Goal: Task Accomplishment & Management: Manage account settings

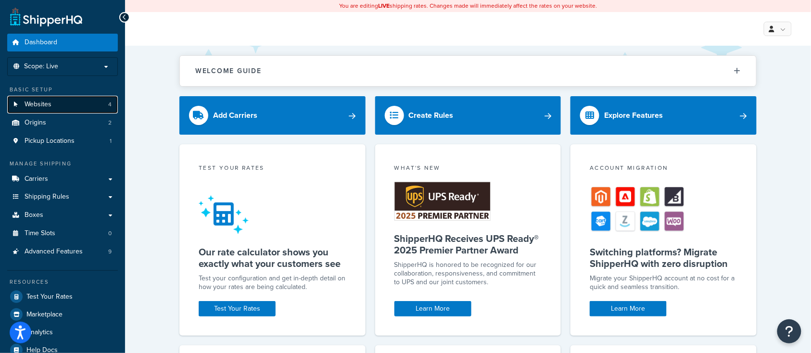
click at [60, 109] on link "Websites 4" at bounding box center [62, 105] width 111 height 18
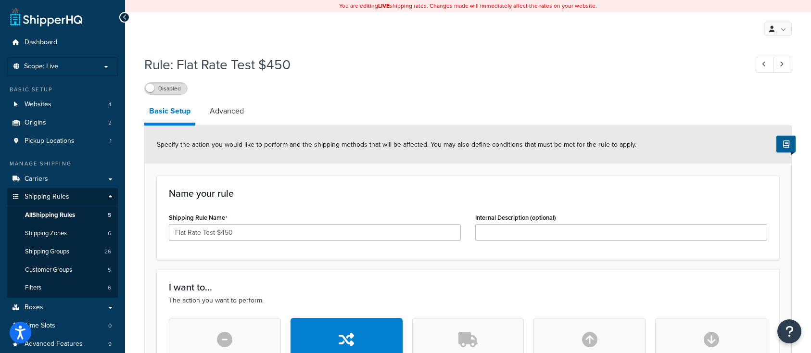
select select "ITEM"
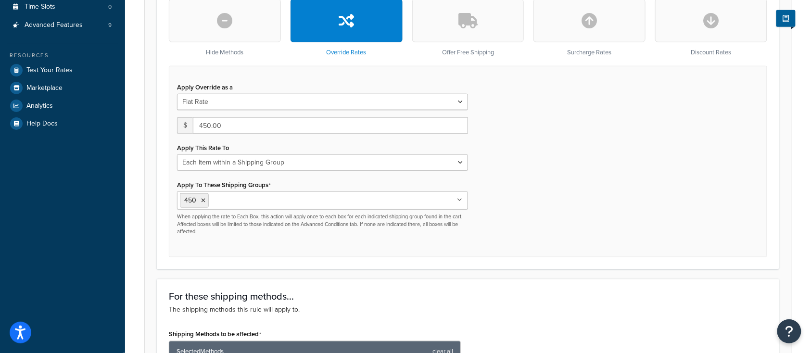
scroll to position [819, 0]
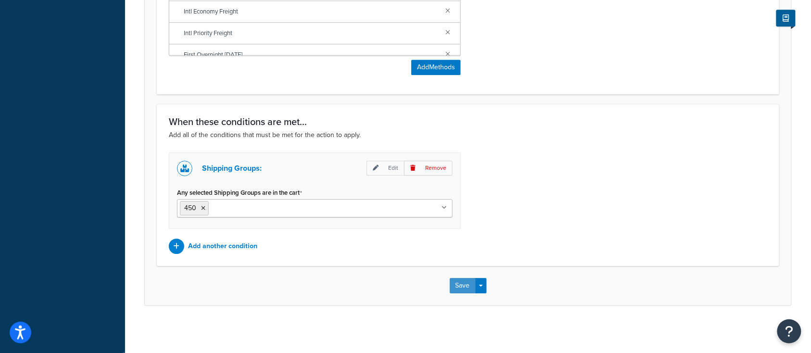
click at [460, 282] on button "Save" at bounding box center [463, 285] width 26 height 15
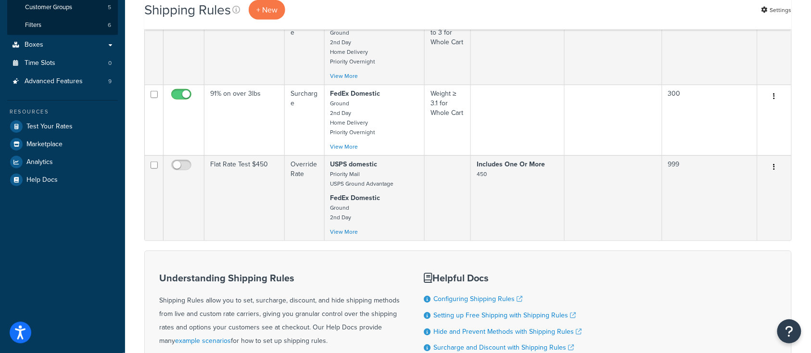
scroll to position [256, 0]
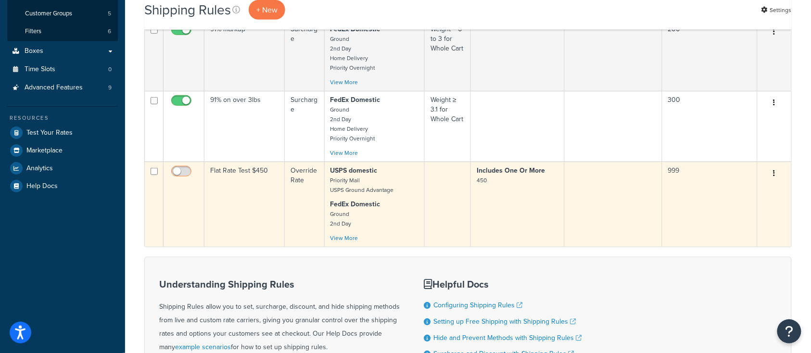
click at [176, 172] on input "checkbox" at bounding box center [182, 174] width 26 height 12
checkbox input "true"
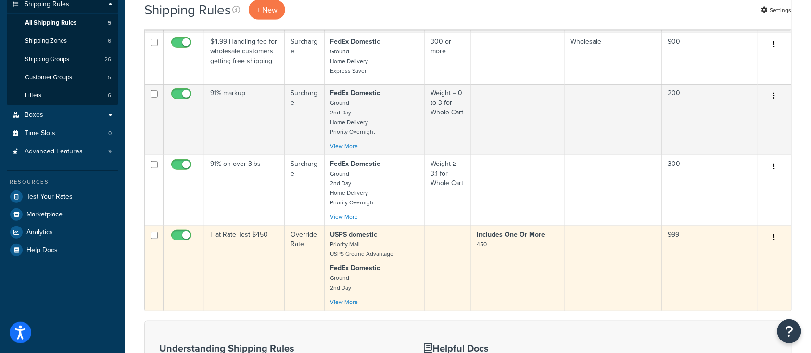
scroll to position [0, 0]
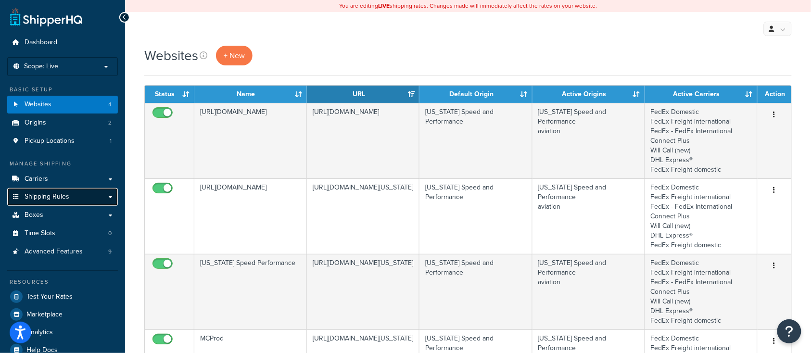
click at [56, 198] on span "Shipping Rules" at bounding box center [47, 197] width 45 height 8
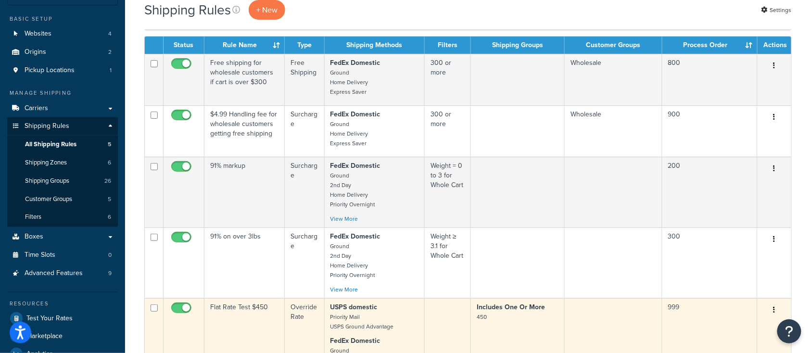
scroll to position [128, 0]
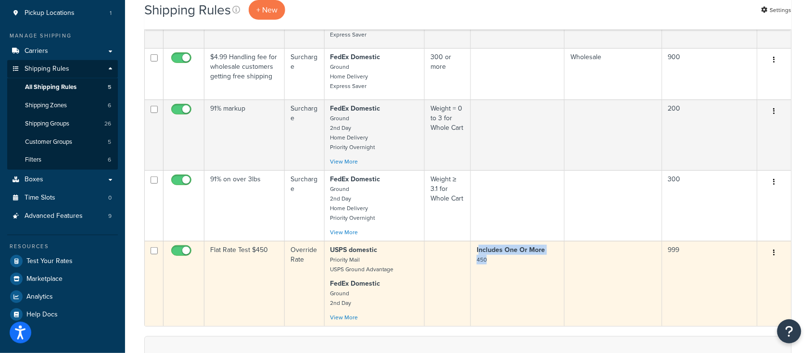
drag, startPoint x: 515, startPoint y: 267, endPoint x: 477, endPoint y: 251, distance: 41.2
click at [477, 251] on td "Includes One Or More 450" at bounding box center [518, 283] width 94 height 85
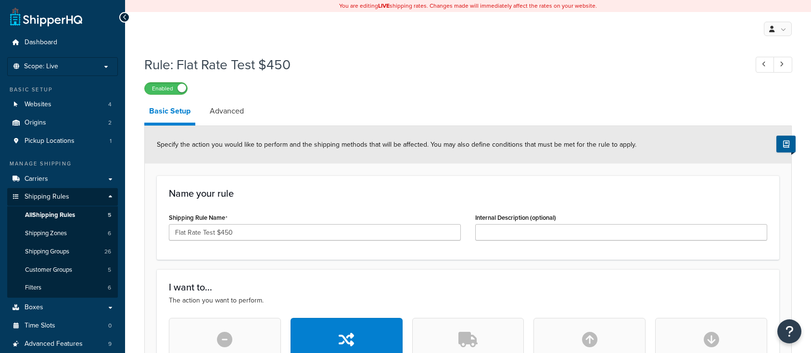
select select "ITEM"
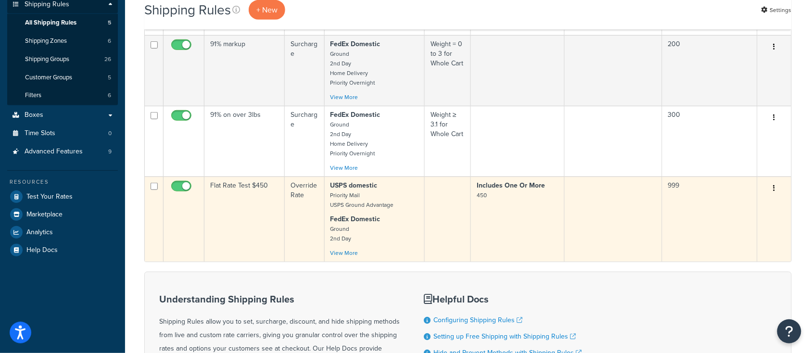
scroll to position [256, 0]
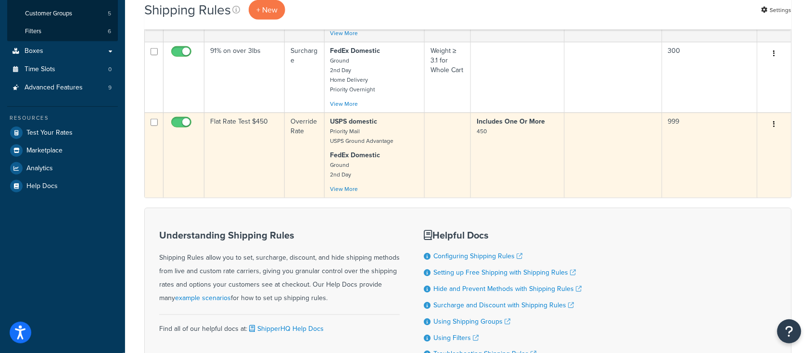
click at [247, 171] on td "Flat Rate Test $450" at bounding box center [244, 155] width 80 height 85
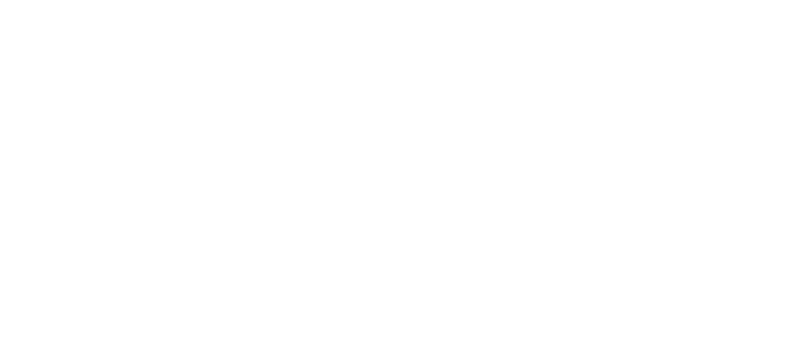
select select "ITEM"
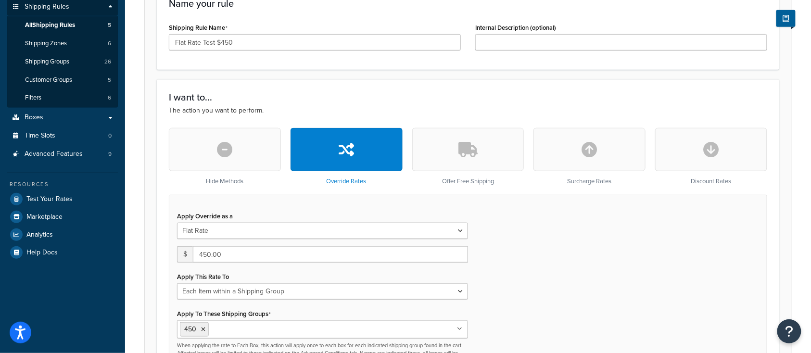
scroll to position [256, 0]
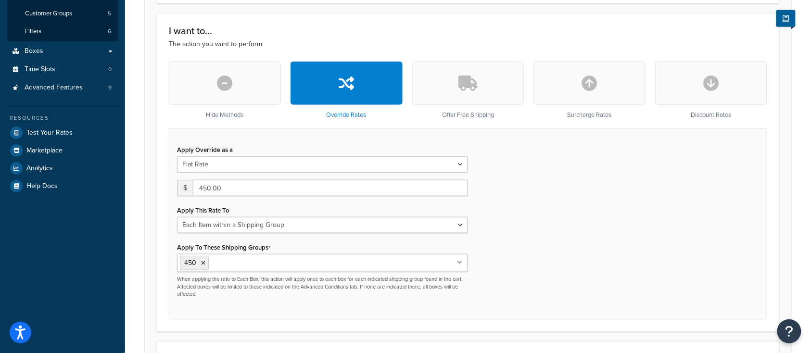
click at [564, 172] on div "Apply Override as a Flat Rate Percentage Flat Rate & Percentage $ 450.00 Apply …" at bounding box center [468, 223] width 598 height 191
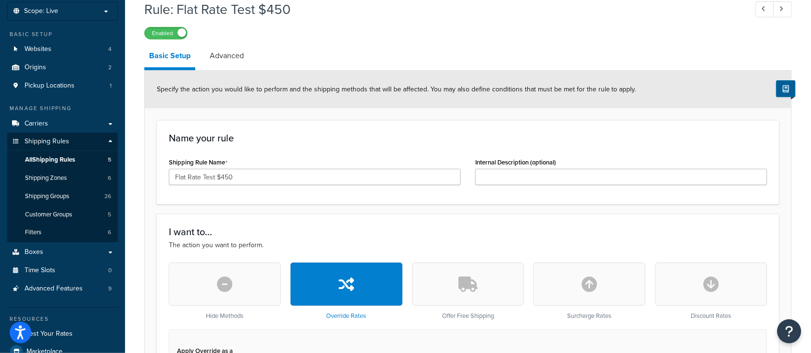
scroll to position [0, 0]
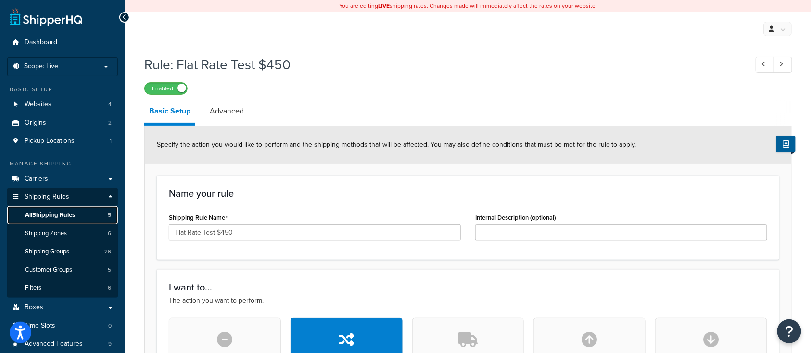
click at [64, 215] on span "All Shipping Rules" at bounding box center [50, 215] width 50 height 8
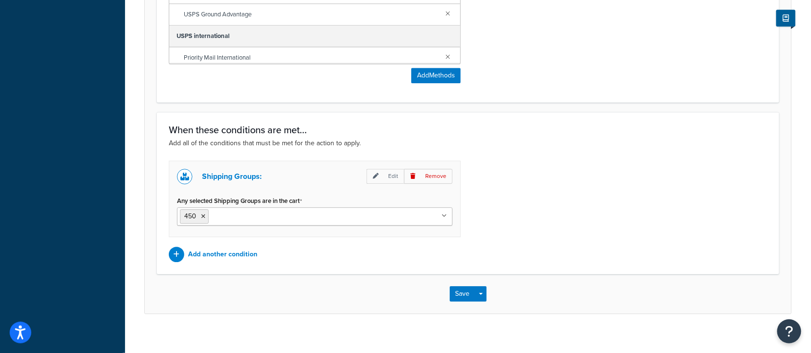
scroll to position [819, 0]
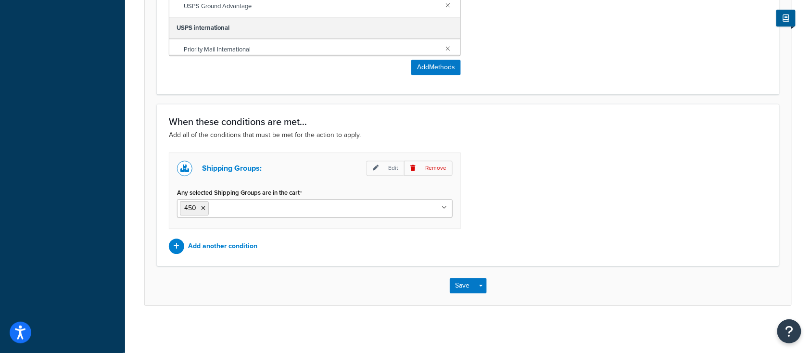
click at [553, 158] on div "Shipping Groups: Edit Remove Any selected Shipping Groups are in the cart 450 S…" at bounding box center [468, 202] width 613 height 101
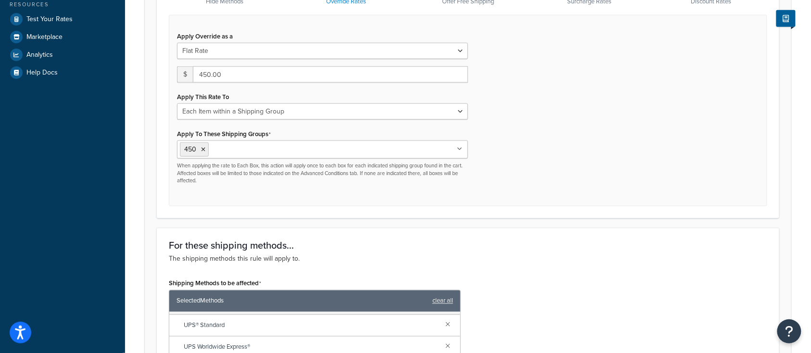
scroll to position [0, 0]
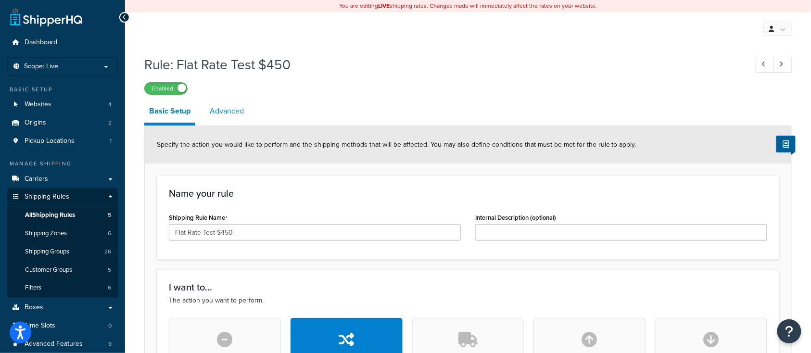
click at [234, 114] on link "Advanced" at bounding box center [227, 111] width 44 height 23
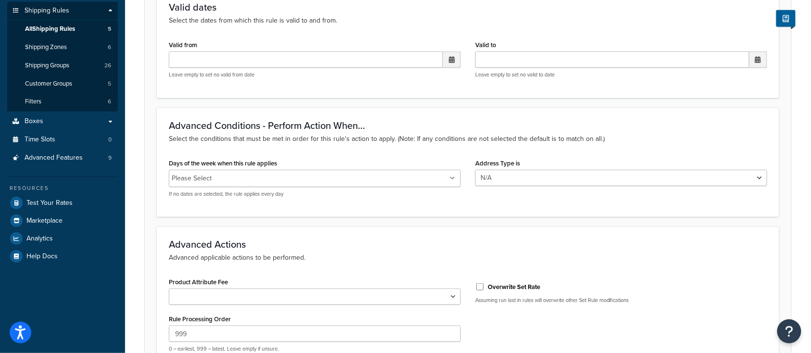
scroll to position [192, 0]
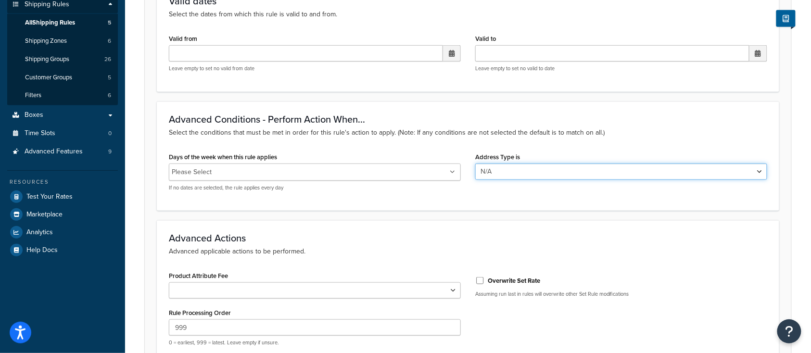
click at [510, 169] on select "N/A Business Residential" at bounding box center [621, 171] width 292 height 16
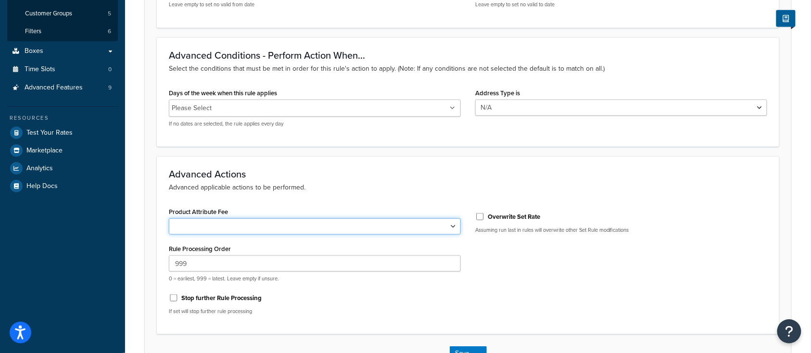
click at [329, 227] on select "Shipping Price Handling Fee" at bounding box center [315, 226] width 292 height 16
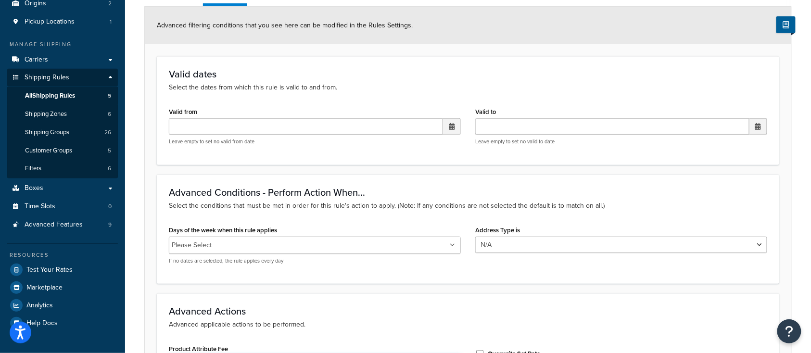
scroll to position [0, 0]
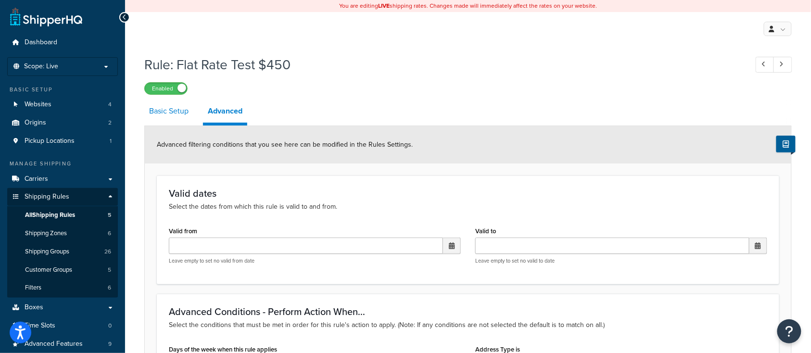
click at [147, 103] on link "Basic Setup" at bounding box center [168, 111] width 49 height 23
select select "ITEM"
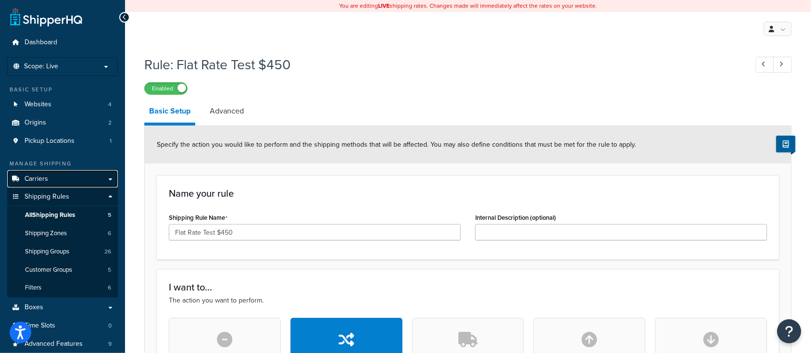
click at [31, 183] on span "Carriers" at bounding box center [37, 179] width 24 height 8
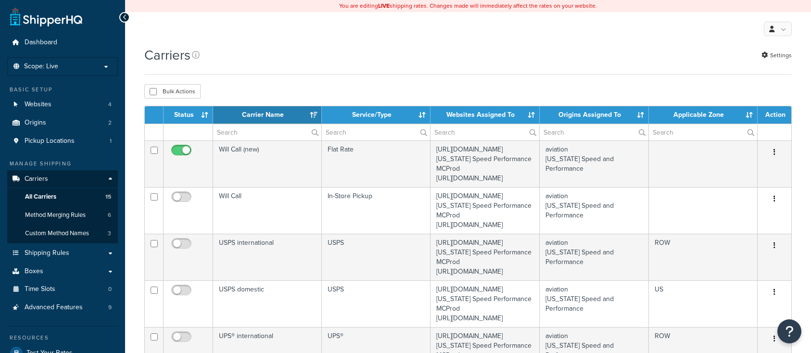
select select "15"
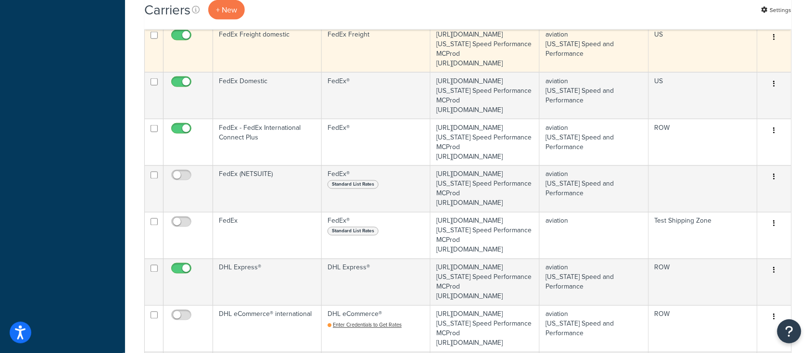
scroll to position [449, 0]
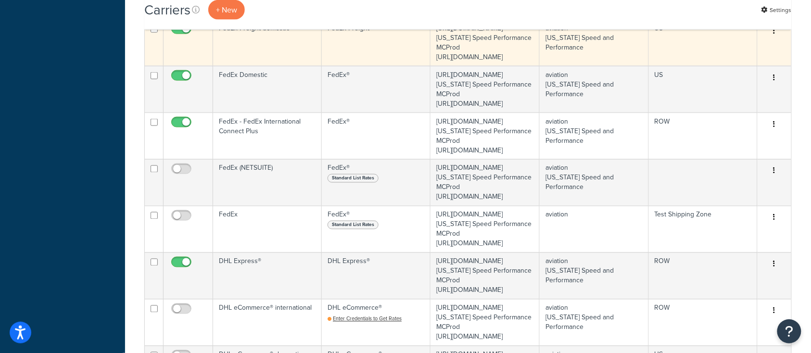
click at [258, 66] on td "FedEx Freight domestic" at bounding box center [267, 42] width 109 height 47
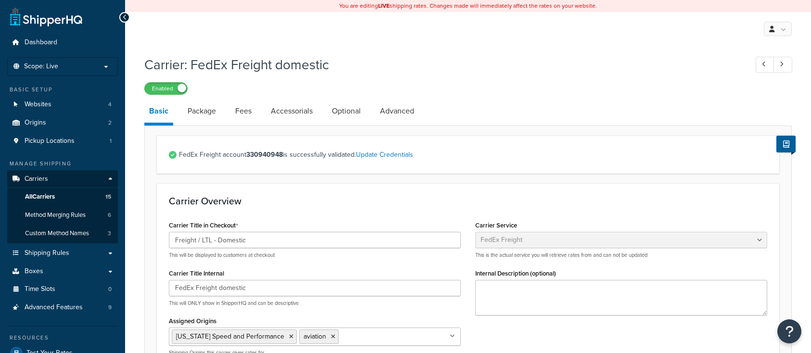
select select "fedExFreight"
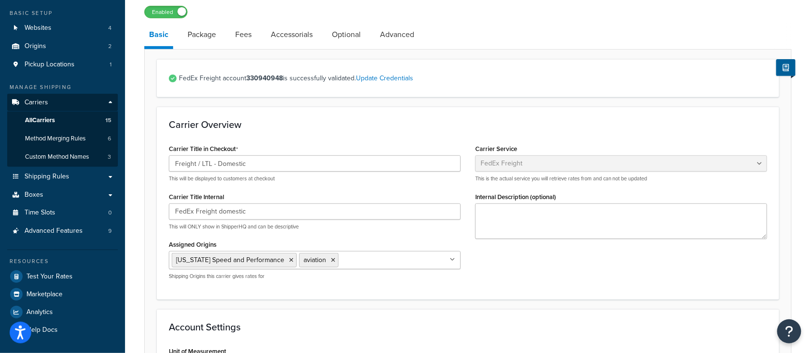
scroll to position [64, 0]
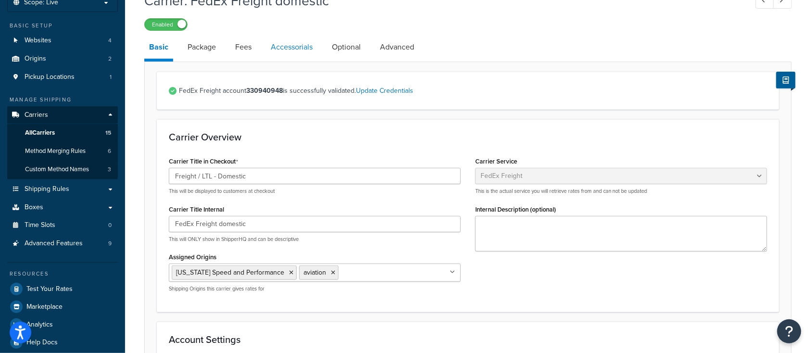
click at [298, 48] on link "Accessorials" at bounding box center [291, 47] width 51 height 23
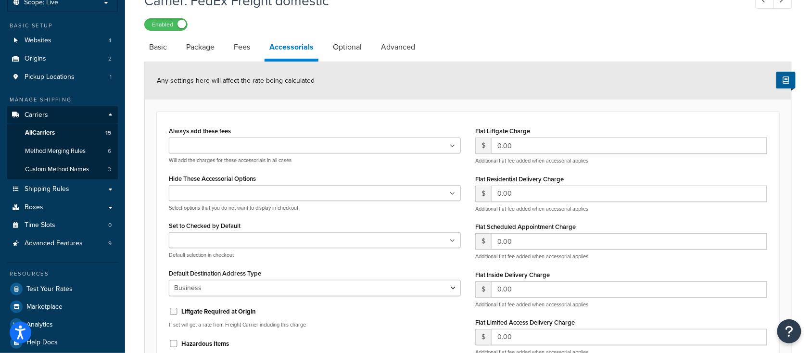
click at [318, 195] on ul at bounding box center [315, 193] width 292 height 16
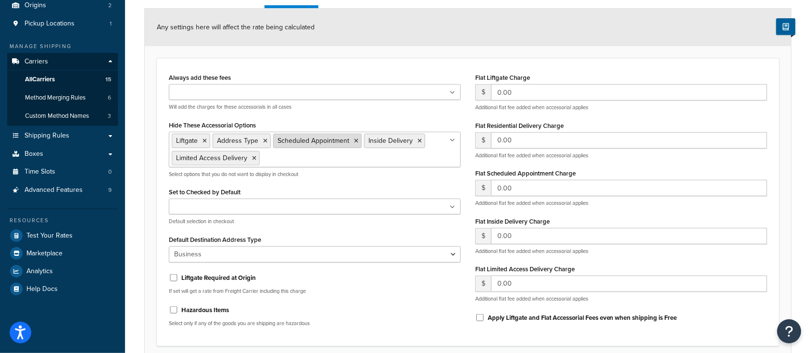
scroll to position [128, 0]
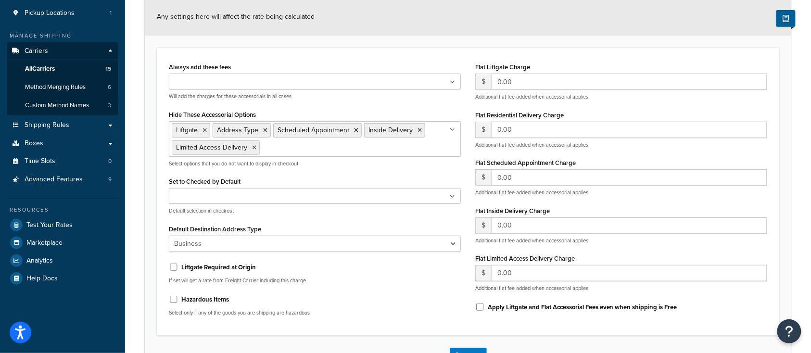
click at [307, 172] on div "Always add these fees Liftgate Address Type Scheduled Appointment Inside Delive…" at bounding box center [315, 192] width 306 height 264
click at [292, 243] on select "Business Residential" at bounding box center [315, 244] width 292 height 16
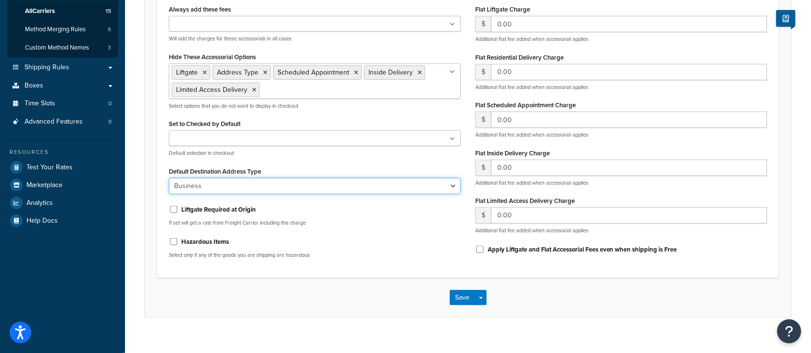
scroll to position [198, 0]
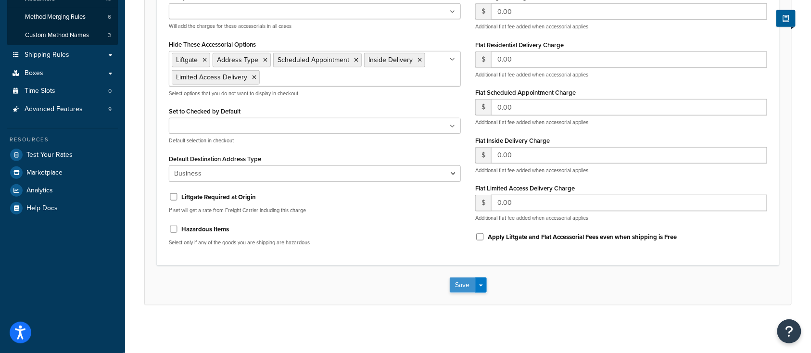
click at [465, 279] on button "Save" at bounding box center [463, 284] width 26 height 15
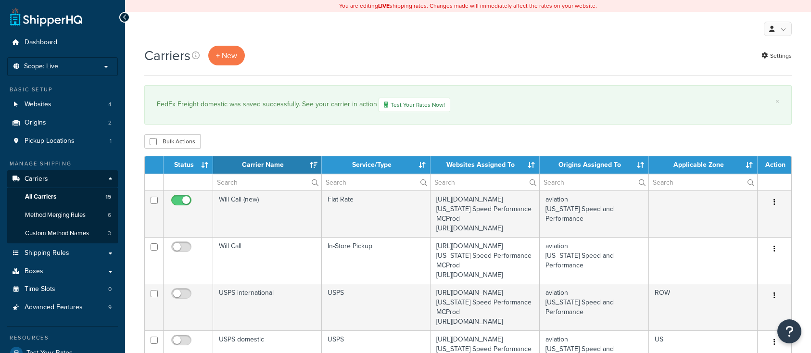
select select "15"
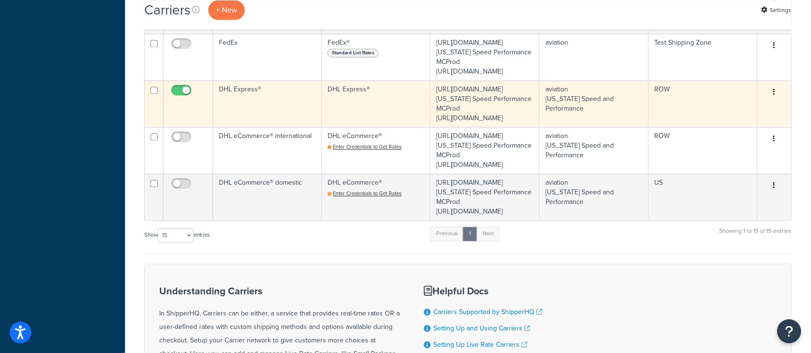
scroll to position [641, 0]
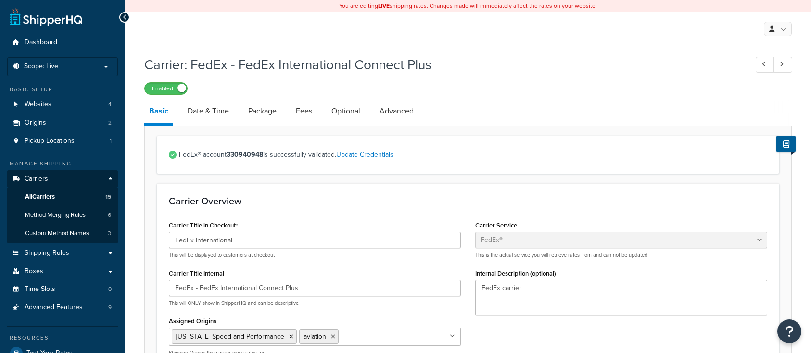
select select "fedEx"
select select "REGULAR_PICKUP"
select select "YOUR_PACKAGING"
click at [224, 112] on link "Date & Time" at bounding box center [208, 111] width 51 height 23
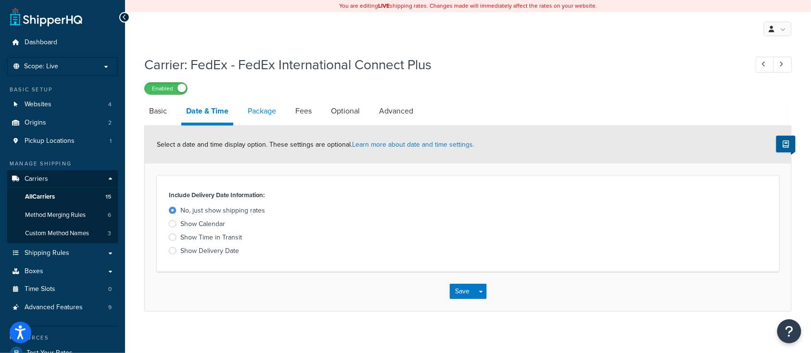
click at [270, 113] on link "Package" at bounding box center [262, 111] width 38 height 23
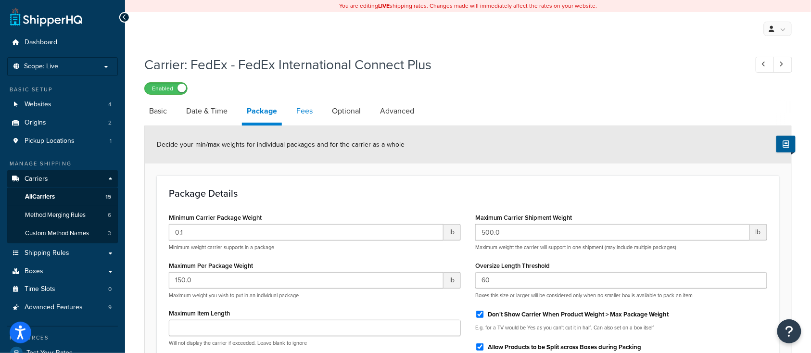
click at [309, 120] on link "Fees" at bounding box center [304, 111] width 26 height 23
select select "AFTER"
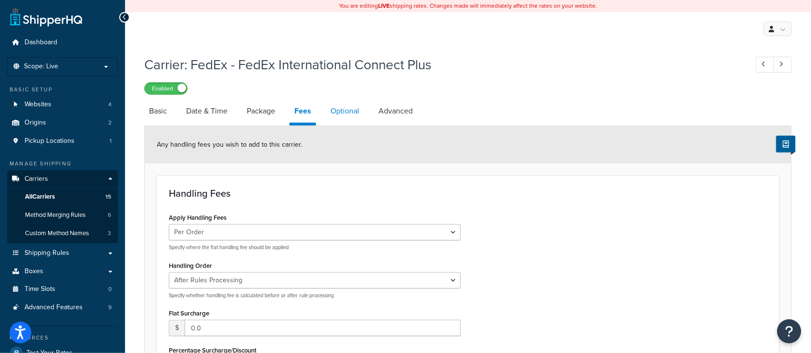
click at [357, 108] on link "Optional" at bounding box center [345, 111] width 38 height 23
select select "residential"
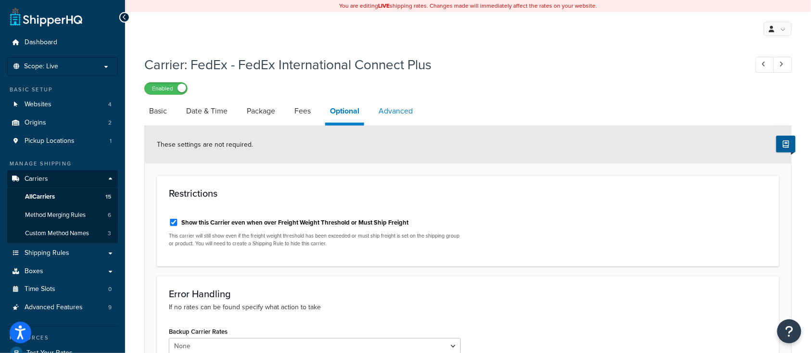
click at [399, 115] on link "Advanced" at bounding box center [396, 111] width 44 height 23
select select "false"
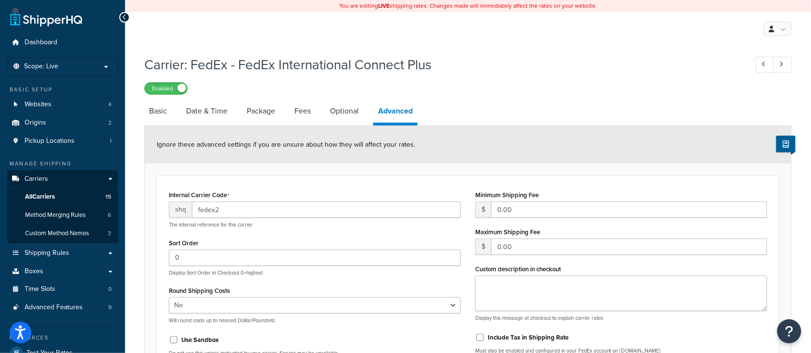
click at [473, 96] on div "Carrier: FedEx - FedEx International Connect Plus Enabled Basic Date & Time Pac…" at bounding box center [467, 326] width 647 height 552
click at [162, 115] on link "Basic" at bounding box center [157, 111] width 27 height 23
select select "fedEx"
select select "REGULAR_PICKUP"
select select "YOUR_PACKAGING"
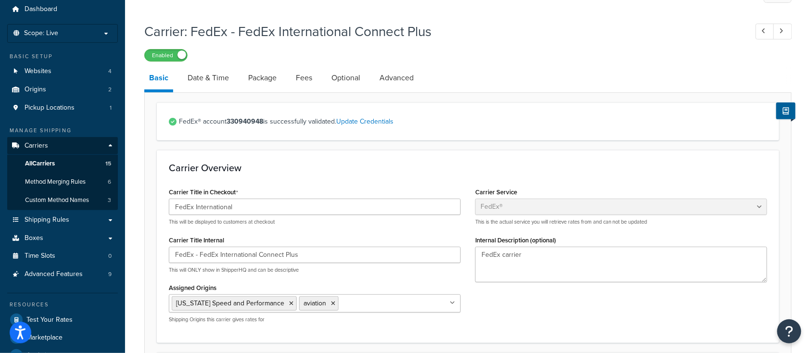
scroll to position [128, 0]
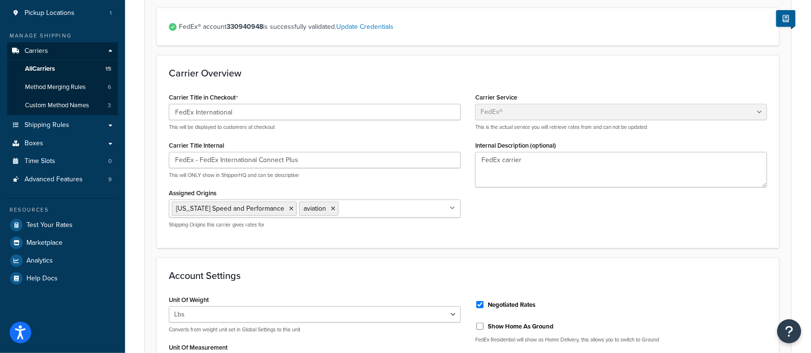
click at [554, 241] on div "Carrier Overview Carrier Title in Checkout FedEx International This will be dis…" at bounding box center [468, 151] width 622 height 192
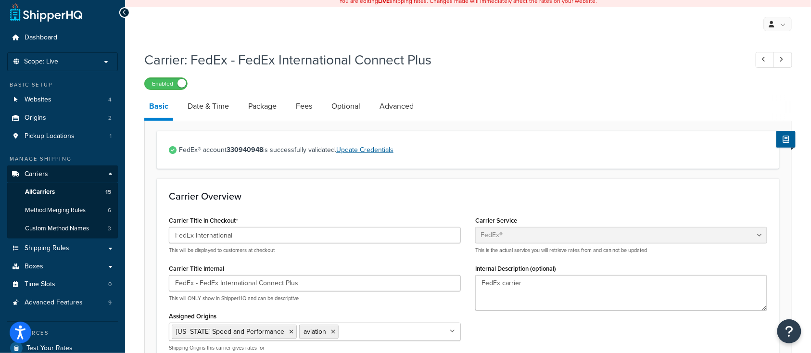
scroll to position [0, 0]
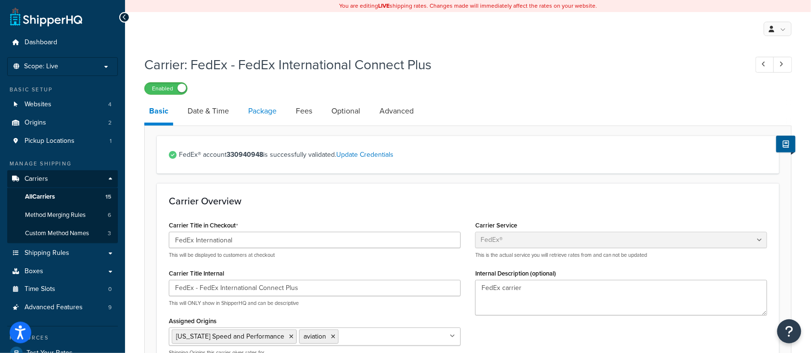
click at [247, 111] on link "Package" at bounding box center [262, 111] width 38 height 23
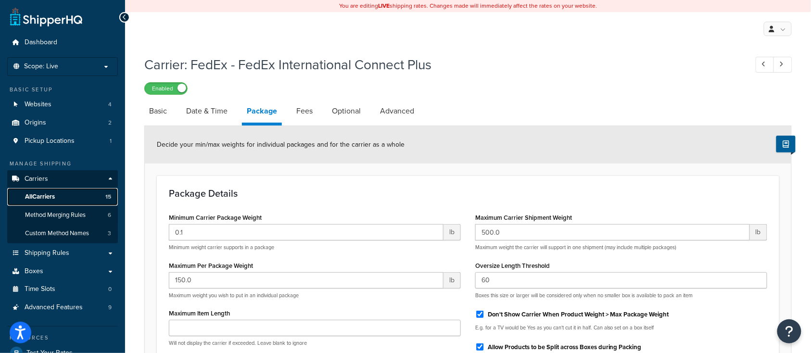
click at [39, 198] on span "All Carriers" at bounding box center [40, 197] width 30 height 8
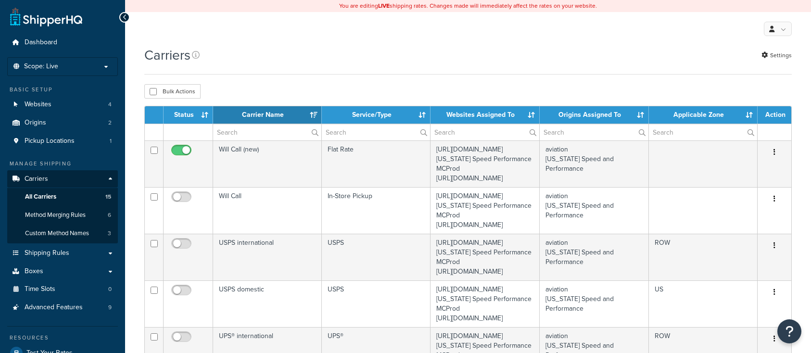
select select "15"
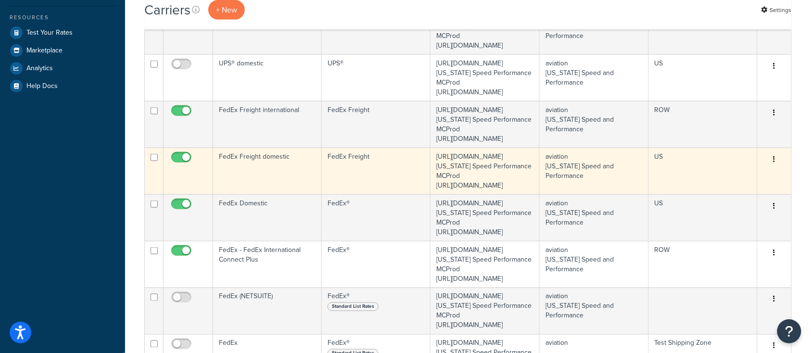
scroll to position [385, 0]
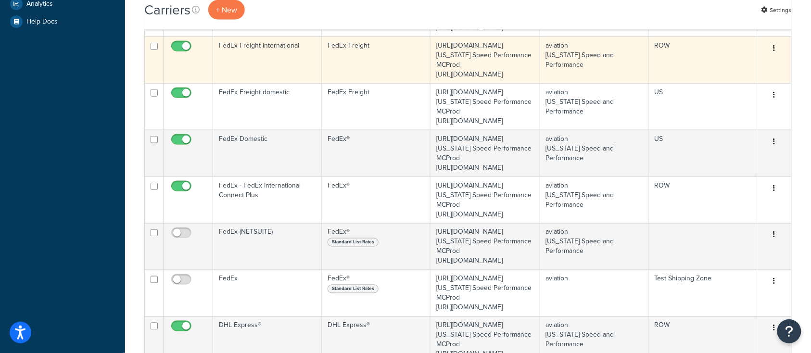
click at [263, 83] on td "FedEx Freight international" at bounding box center [267, 60] width 109 height 47
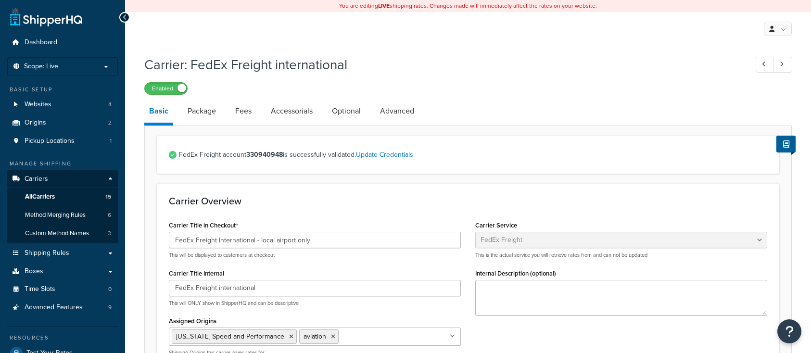
select select "fedExFreight"
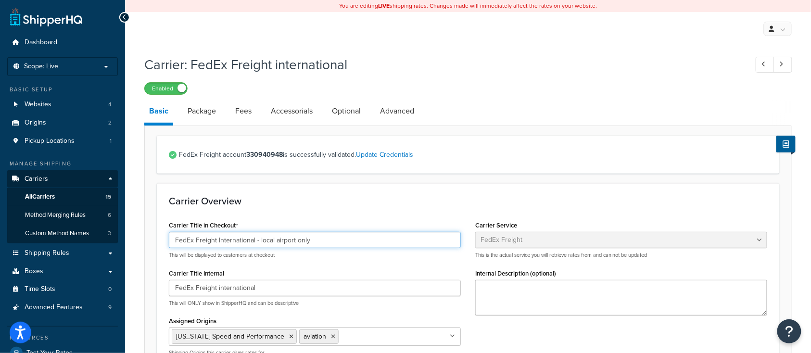
click at [315, 239] on input "FedEx Freight International - local airport only" at bounding box center [315, 240] width 292 height 16
click at [282, 242] on input "FedEx Freight International - local airport only" at bounding box center [315, 240] width 292 height 16
click at [260, 239] on input "FedEx Freight International - local port only" at bounding box center [315, 240] width 292 height 16
click at [258, 238] on input "FedEx Freight International - to local port only" at bounding box center [315, 240] width 292 height 16
type input "FedEx Freight International - Delivers to local port only"
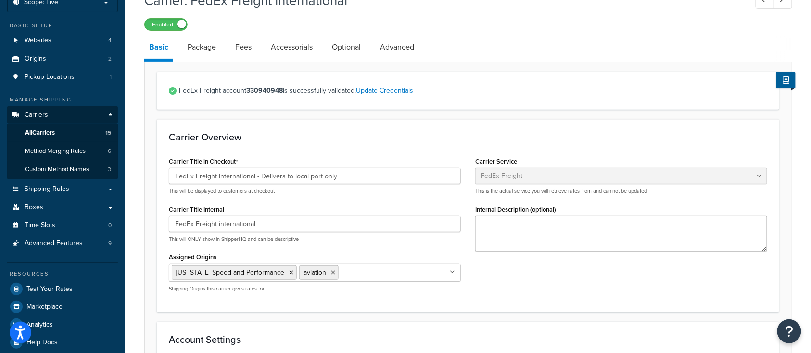
click at [374, 154] on div "Carrier Overview Carrier Title in Checkout FedEx Freight International - Delive…" at bounding box center [468, 215] width 622 height 192
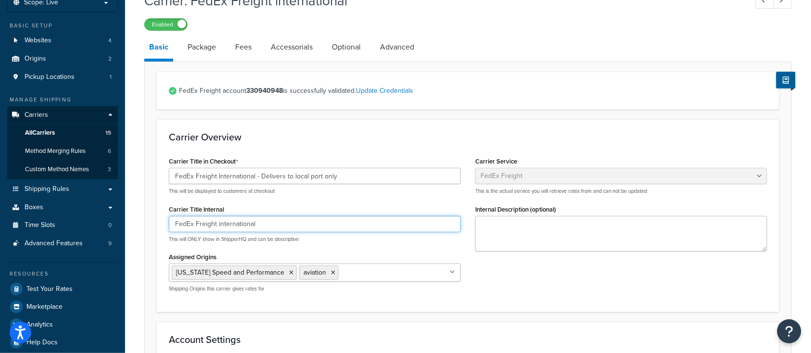
click at [220, 224] on input "FedEx Freight international" at bounding box center [315, 224] width 292 height 16
type input "FedEx Freight International"
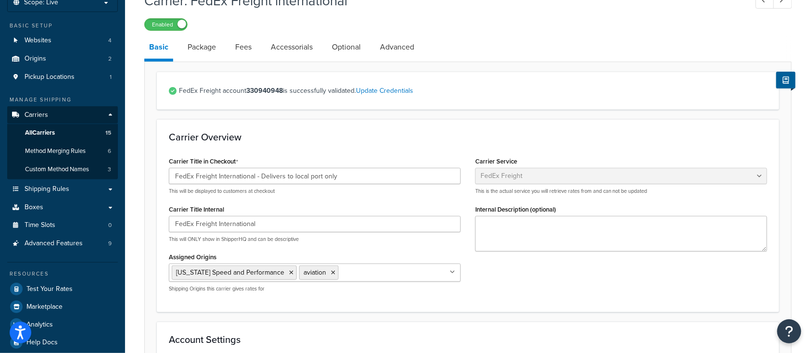
click at [379, 144] on div "Carrier Overview Carrier Title in Checkout FedEx Freight International - Delive…" at bounding box center [468, 215] width 622 height 192
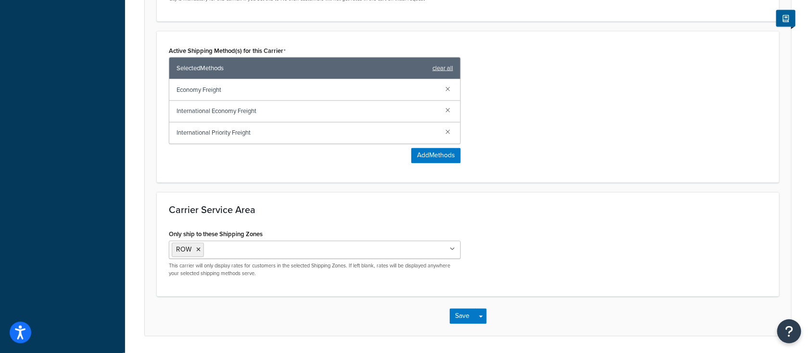
scroll to position [544, 0]
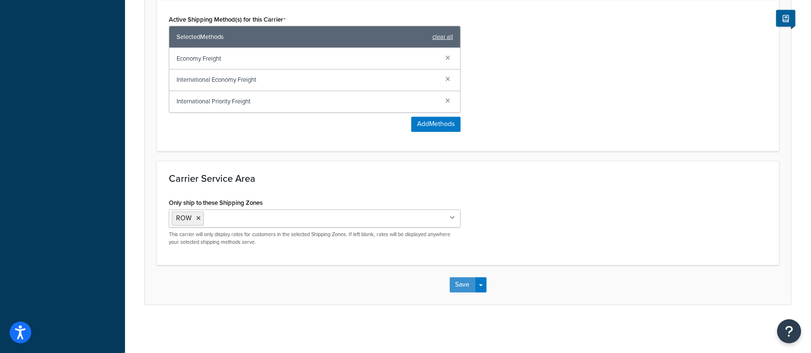
click at [458, 286] on button "Save" at bounding box center [463, 284] width 26 height 15
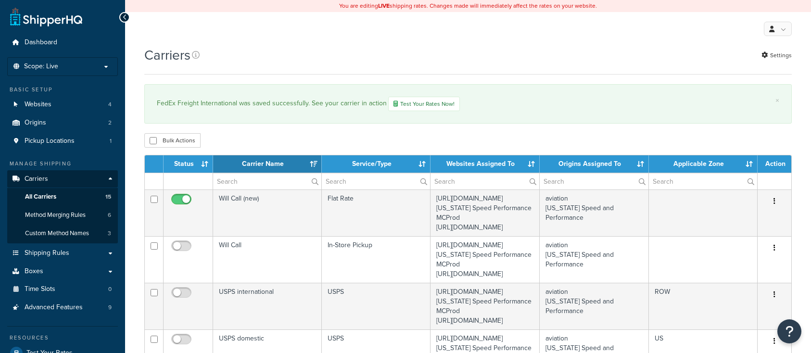
select select "15"
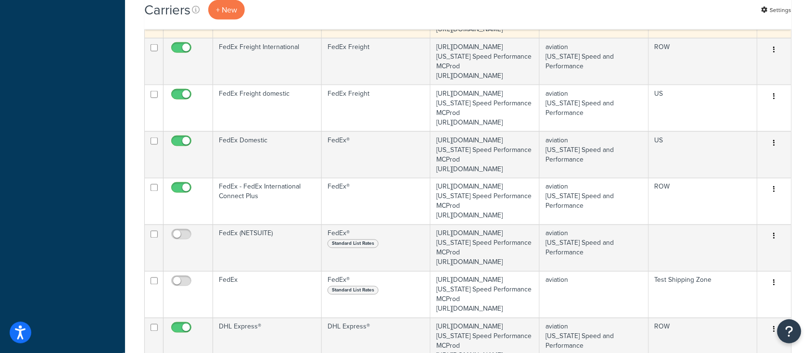
scroll to position [449, 0]
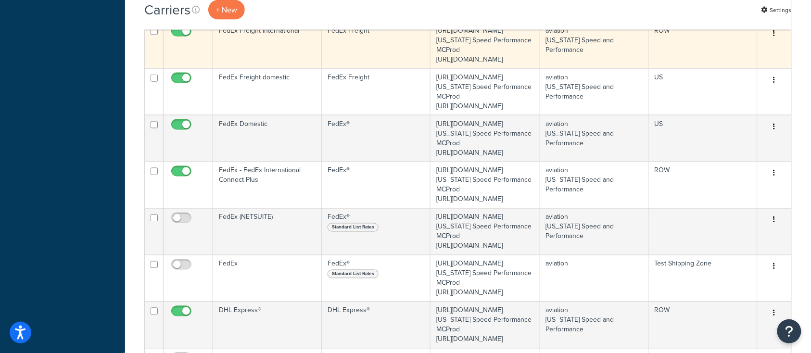
click at [245, 68] on td "FedEx Freight International" at bounding box center [267, 45] width 109 height 47
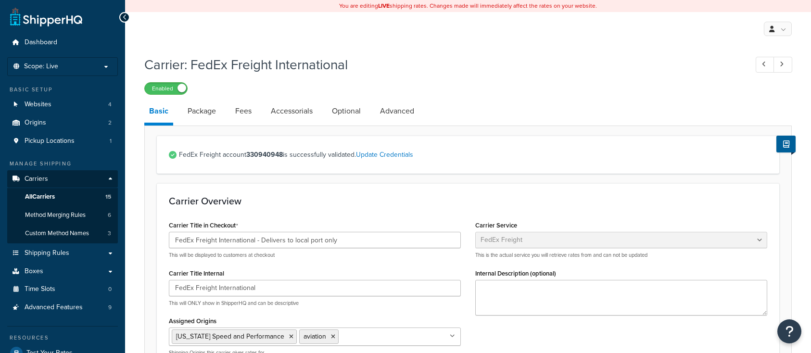
select select "fedExFreight"
click at [299, 106] on link "Accessorials" at bounding box center [291, 111] width 51 height 23
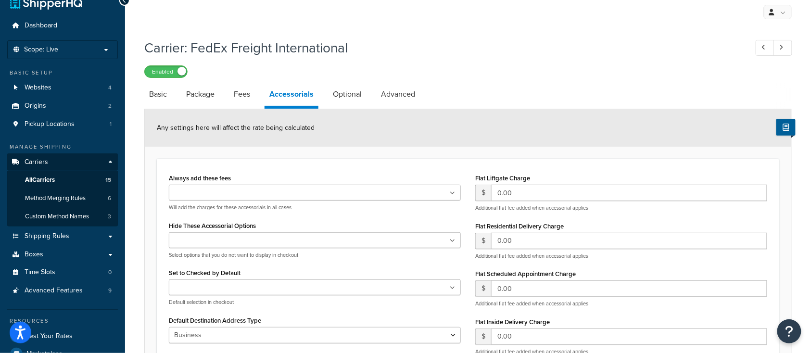
scroll to position [64, 0]
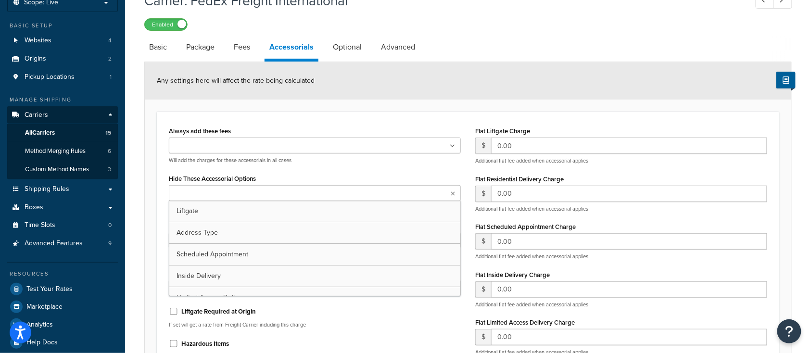
click at [300, 196] on ul at bounding box center [315, 193] width 292 height 16
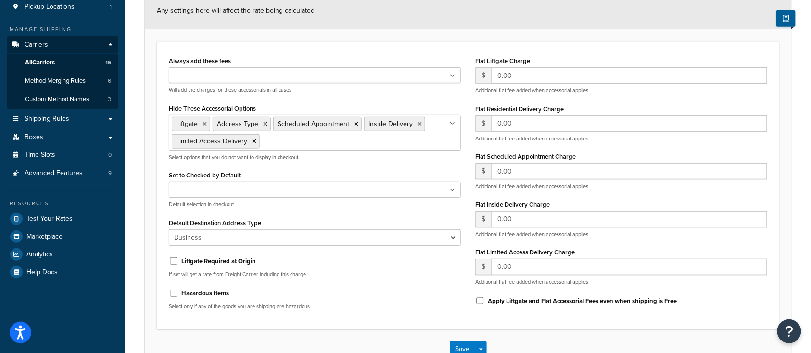
scroll to position [198, 0]
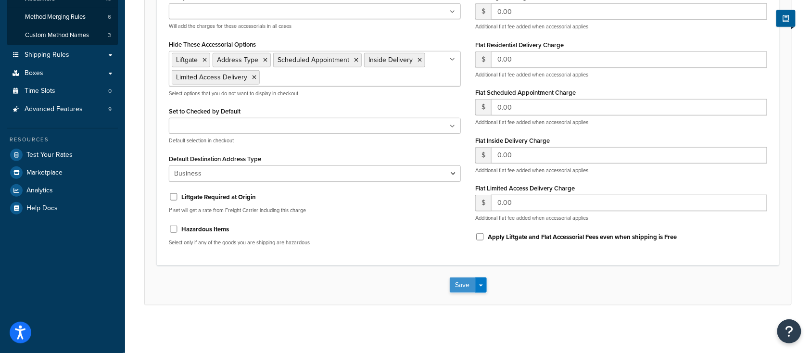
click at [459, 285] on button "Save" at bounding box center [463, 284] width 26 height 15
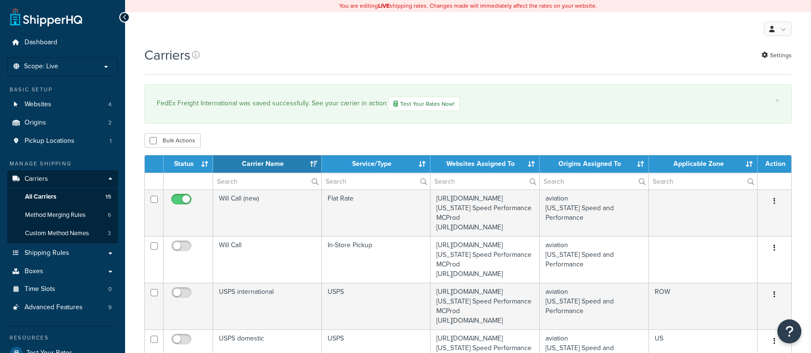
select select "15"
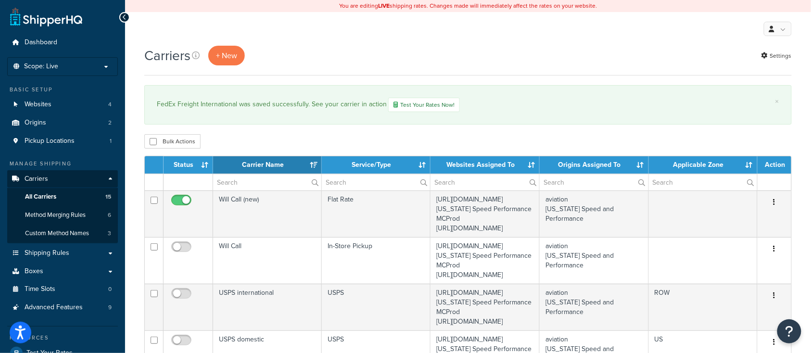
click at [389, 33] on div "My Profile Billing Global Settings Contact Us Logout" at bounding box center [468, 29] width 686 height 34
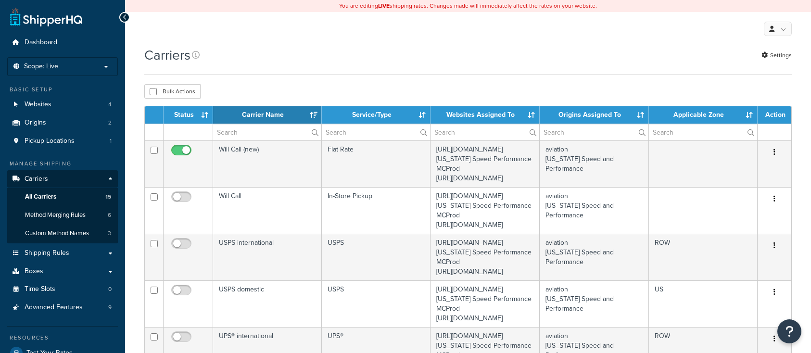
select select "15"
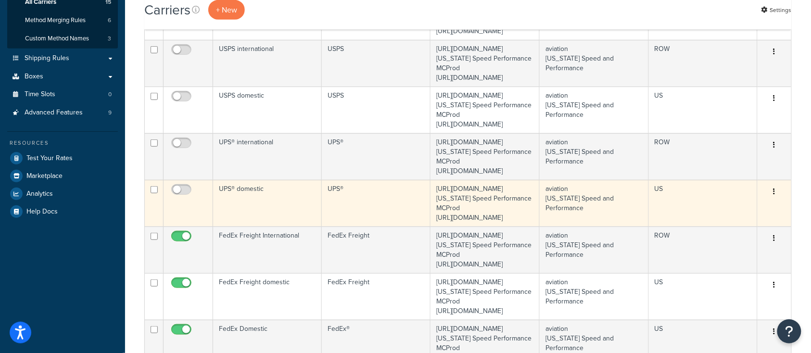
scroll to position [385, 0]
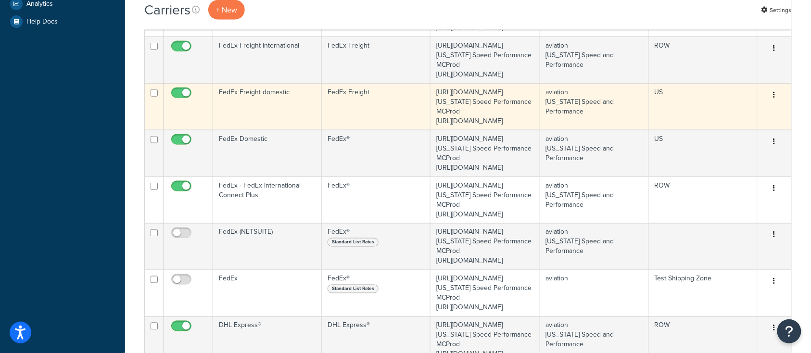
click at [269, 130] on td "FedEx Freight domestic" at bounding box center [267, 106] width 109 height 47
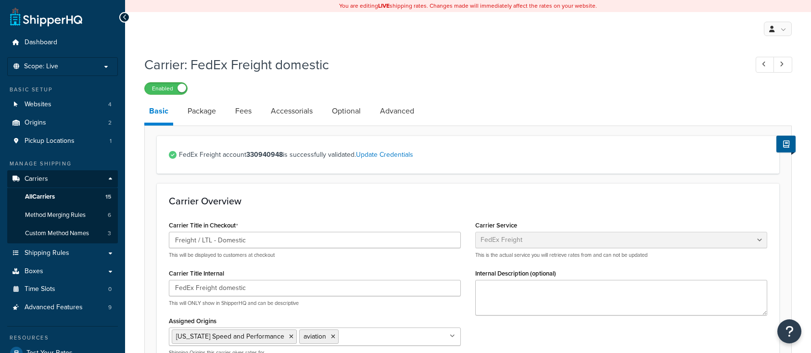
select select "fedExFreight"
click at [197, 114] on link "Package" at bounding box center [202, 111] width 38 height 23
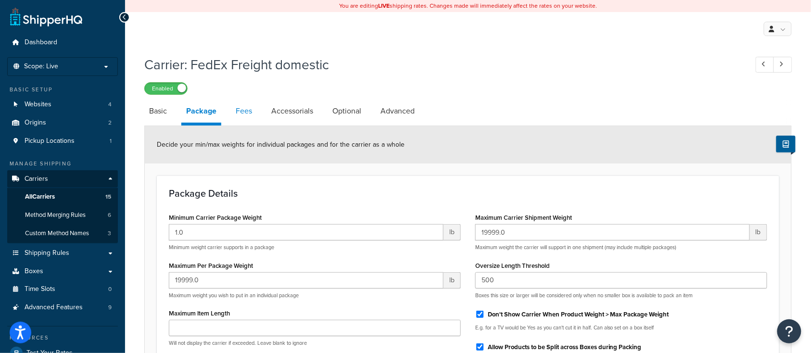
click at [253, 116] on link "Fees" at bounding box center [244, 111] width 26 height 23
select select "AFTER"
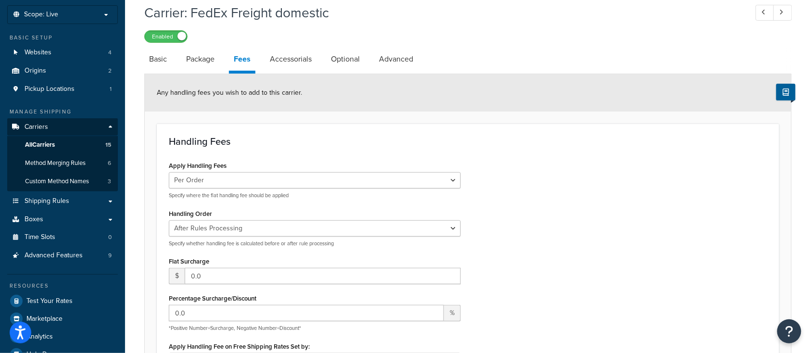
scroll to position [64, 0]
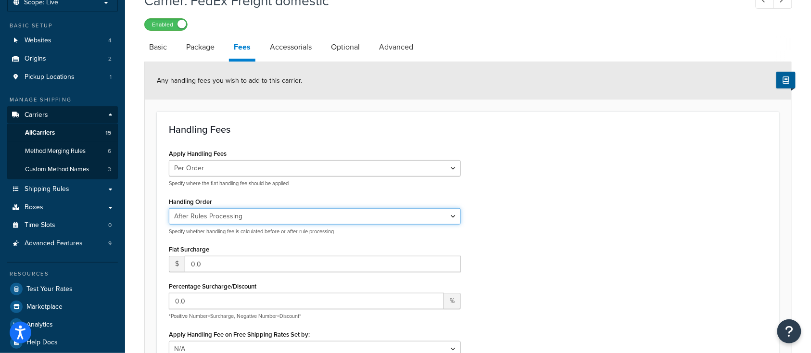
click at [273, 219] on select "Before Rules Processing After Rules Processing" at bounding box center [315, 216] width 292 height 16
click at [284, 50] on link "Accessorials" at bounding box center [290, 47] width 51 height 23
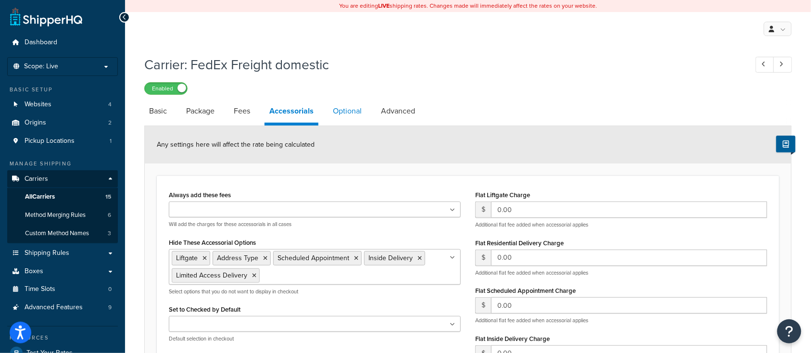
click at [352, 111] on link "Optional" at bounding box center [347, 111] width 38 height 23
select select "55"
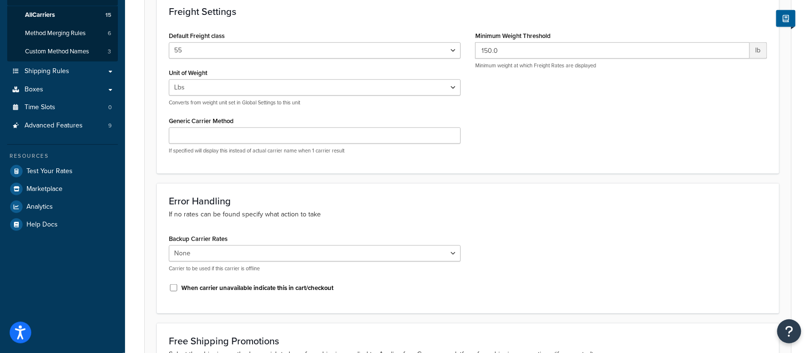
scroll to position [192, 0]
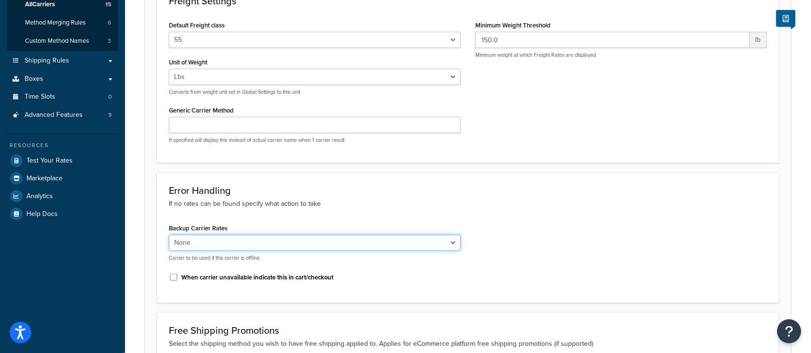
click at [279, 247] on select "None USPS domestic FedEx Domestic UPS® domestic USPS international UPS® interna…" at bounding box center [315, 243] width 292 height 16
select select "156658"
click at [169, 235] on select "None USPS domestic FedEx Domestic UPS® domestic USPS international UPS® interna…" at bounding box center [315, 243] width 292 height 16
click at [383, 191] on h3 "Error Handling" at bounding box center [468, 190] width 598 height 11
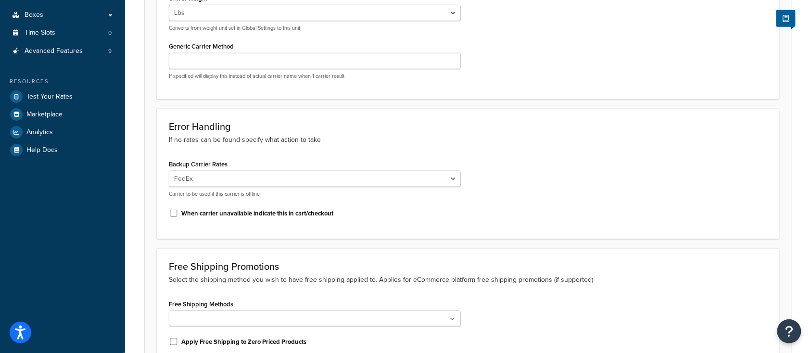
scroll to position [358, 0]
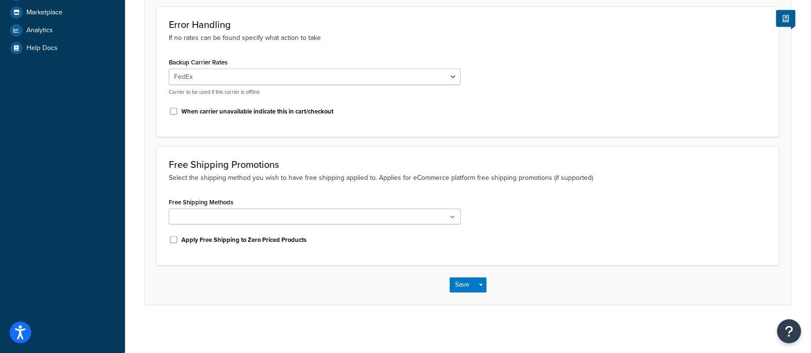
click at [327, 223] on ul at bounding box center [315, 217] width 292 height 16
click at [327, 216] on ul at bounding box center [315, 217] width 292 height 16
click at [310, 190] on div "Free Shipping Promotions Select the shipping method you wish to have free shipp…" at bounding box center [468, 206] width 622 height 119
click at [459, 285] on button "Save" at bounding box center [463, 284] width 26 height 15
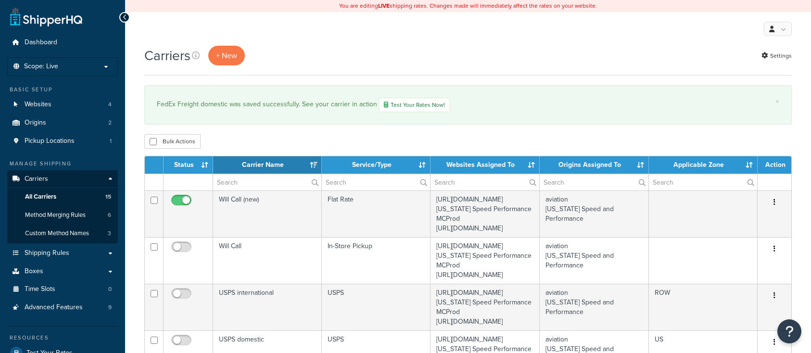
select select "15"
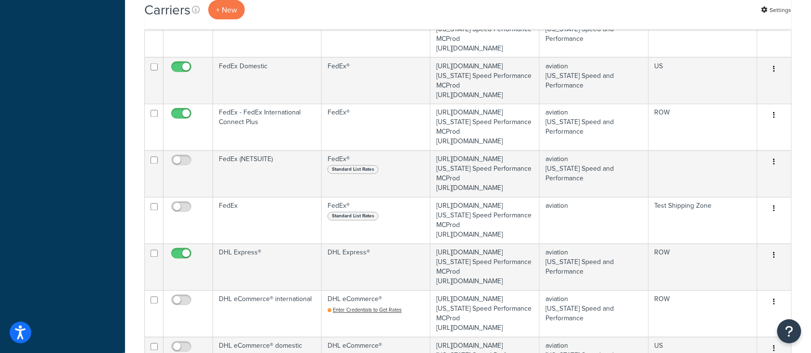
scroll to position [513, 0]
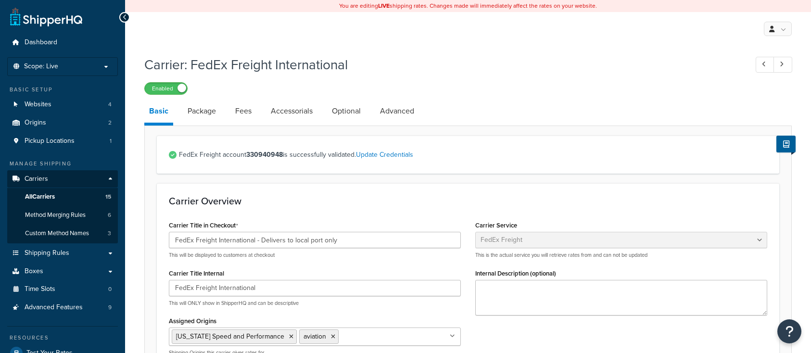
select select "fedExFreight"
click at [286, 114] on link "Accessorials" at bounding box center [291, 111] width 51 height 23
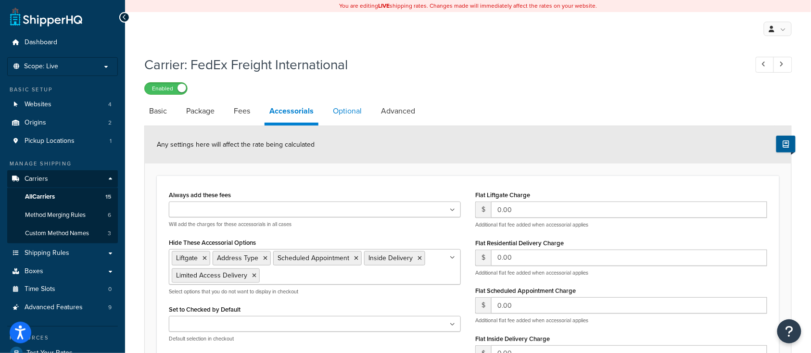
click at [343, 109] on link "Optional" at bounding box center [347, 111] width 38 height 23
select select "55"
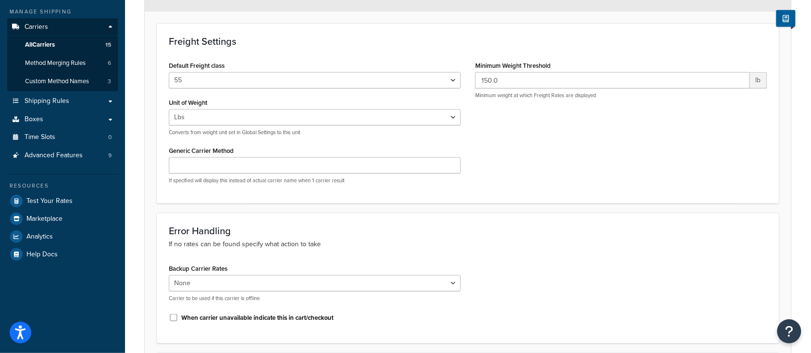
scroll to position [192, 0]
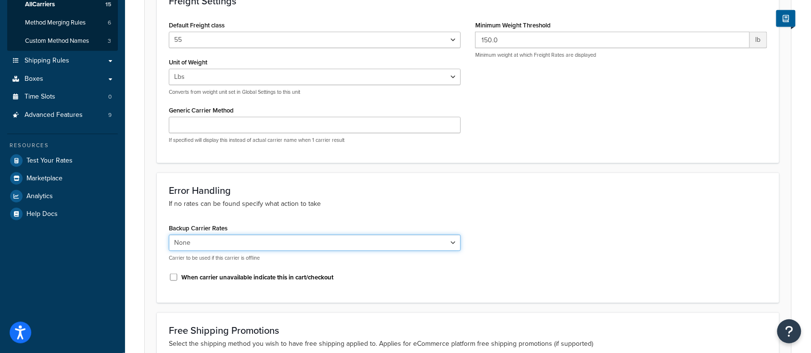
click at [302, 242] on select "None USPS domestic FedEx Domestic UPS® domestic FedEx Freight domestic USPS int…" at bounding box center [315, 243] width 292 height 16
select select "156658"
click at [169, 235] on select "None USPS domestic FedEx Domestic UPS® domestic FedEx Freight domestic USPS int…" at bounding box center [315, 243] width 292 height 16
click at [499, 202] on p "If no rates can be found specify what action to take" at bounding box center [468, 204] width 598 height 11
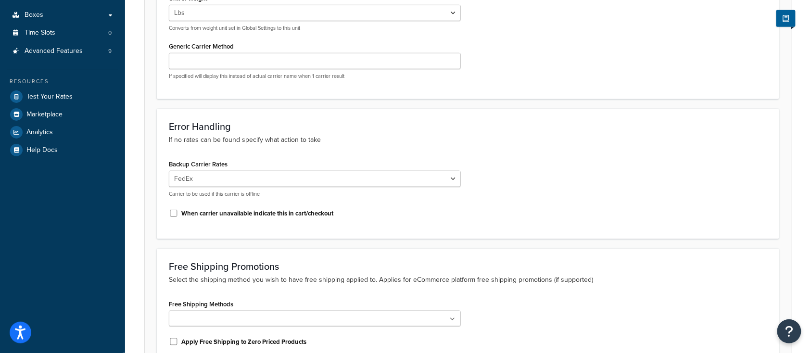
scroll to position [358, 0]
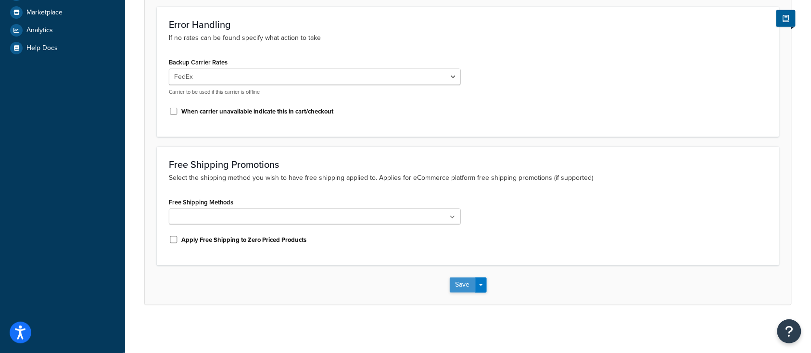
click at [463, 288] on button "Save" at bounding box center [463, 284] width 26 height 15
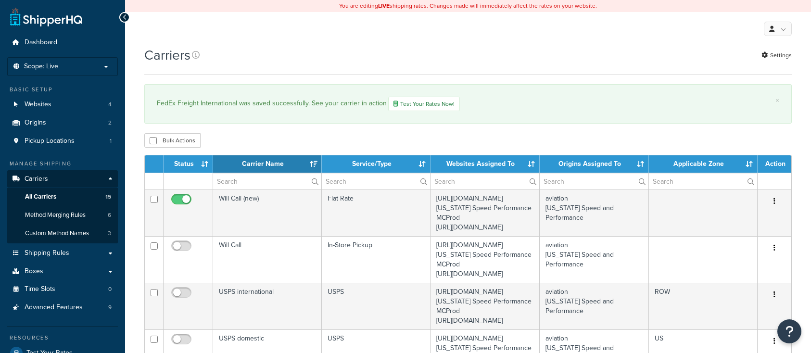
select select "15"
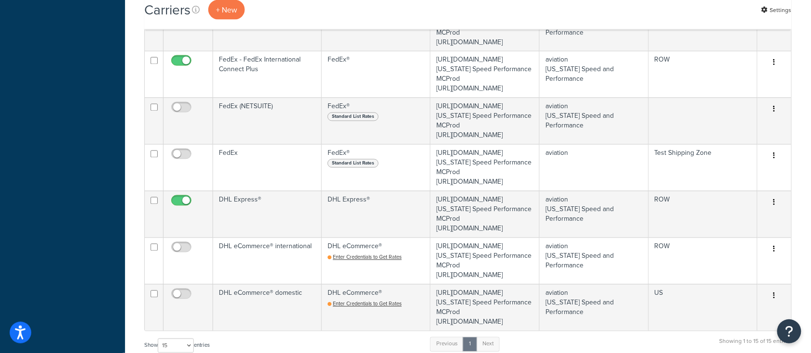
scroll to position [577, 0]
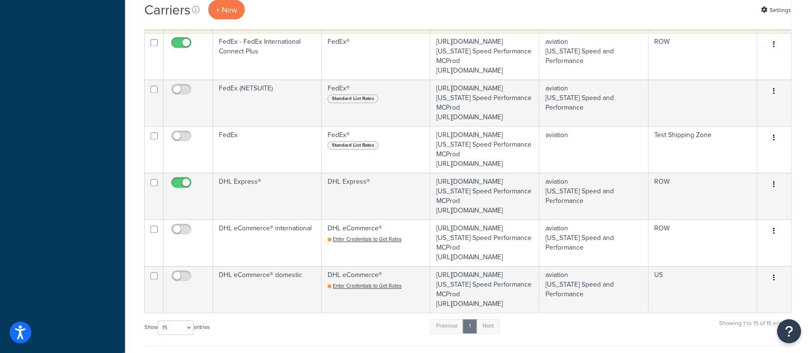
click at [247, 33] on td "FedEx Domestic" at bounding box center [267, 10] width 109 height 47
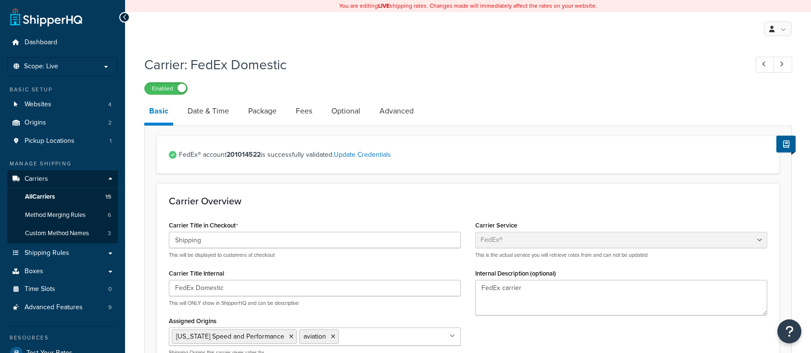
select select "fedEx"
select select "REGULAR_PICKUP"
select select "YOUR_PACKAGING"
click at [42, 197] on span "All Carriers" at bounding box center [40, 197] width 30 height 8
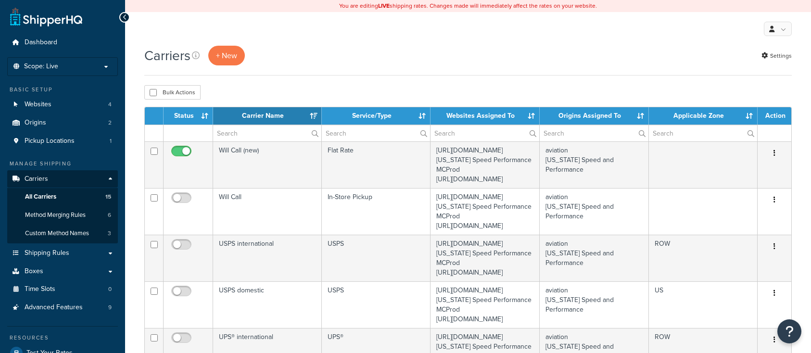
select select "15"
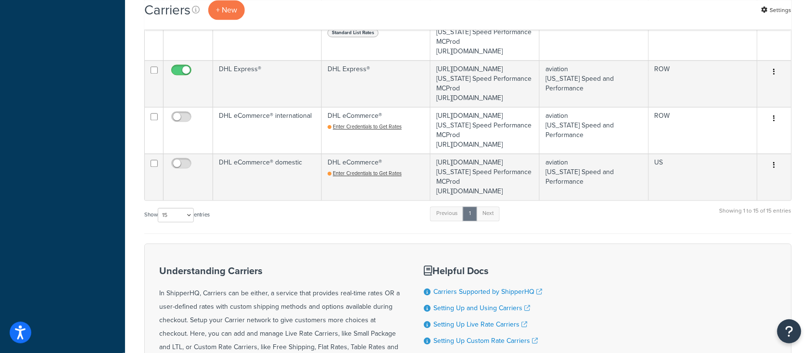
scroll to position [449, 0]
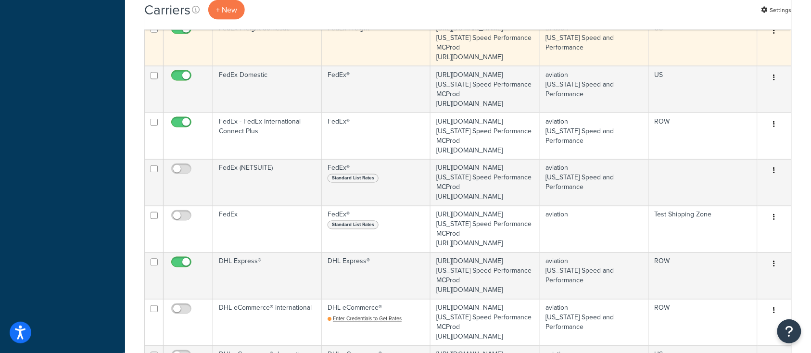
click at [274, 66] on td "FedEx Freight domestic" at bounding box center [267, 42] width 109 height 47
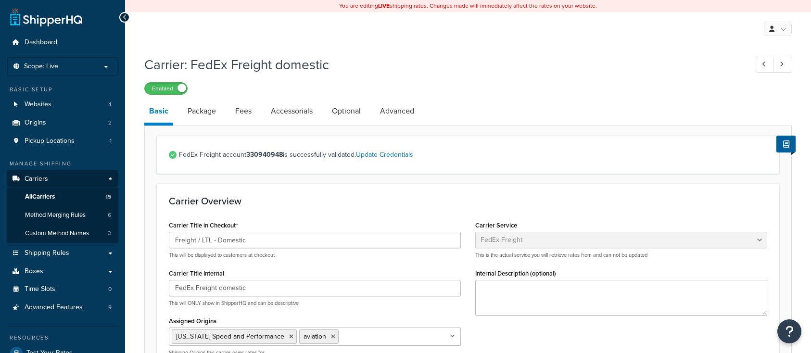
select select "fedExFreight"
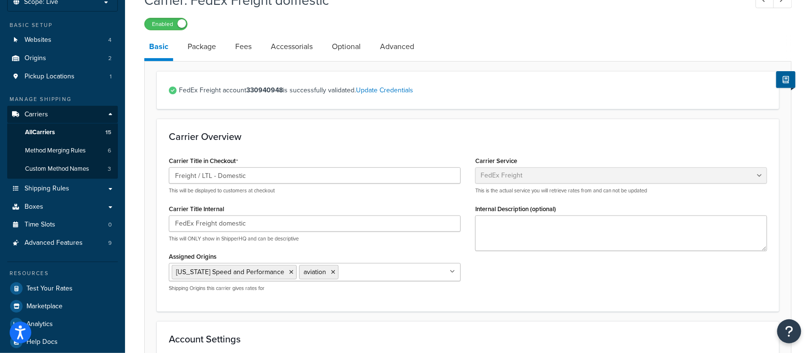
scroll to position [64, 0]
click at [346, 50] on link "Optional" at bounding box center [346, 47] width 38 height 23
select select "55"
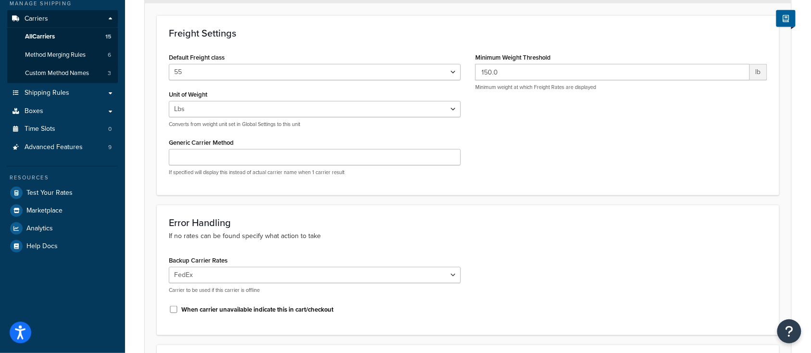
scroll to position [192, 0]
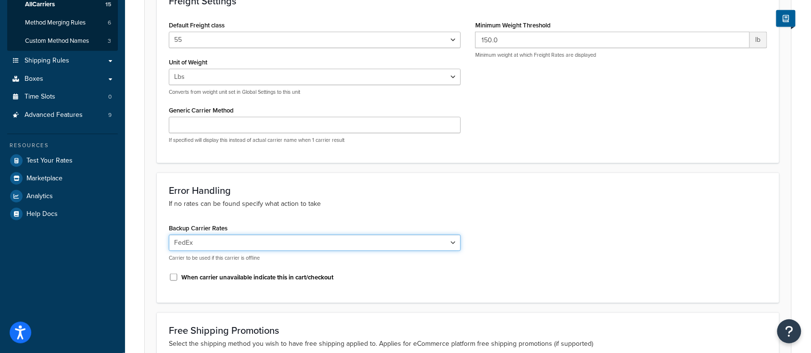
click at [292, 243] on select "None USPS domestic FedEx Domestic UPS® domestic USPS international UPS® interna…" at bounding box center [315, 243] width 292 height 16
select select "156649"
click at [169, 235] on select "None USPS domestic FedEx Domestic UPS® domestic USPS international UPS® interna…" at bounding box center [315, 243] width 292 height 16
click at [596, 201] on p "If no rates can be found specify what action to take" at bounding box center [468, 204] width 598 height 11
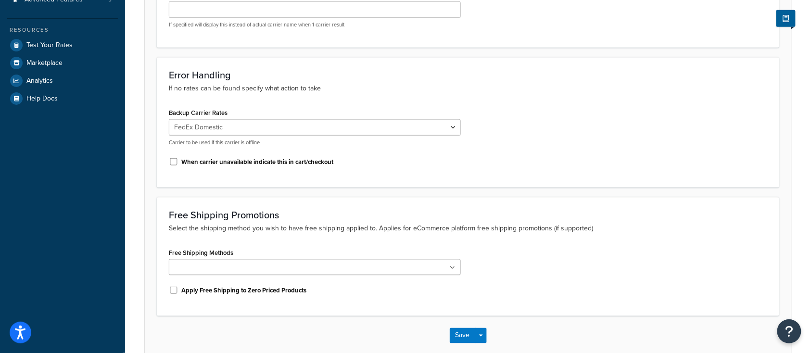
scroll to position [320, 0]
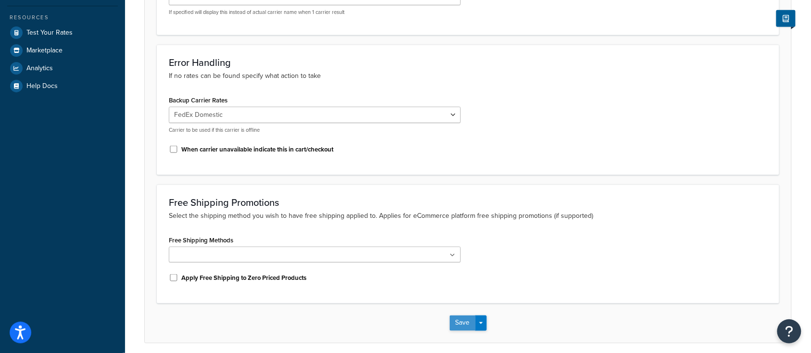
click at [462, 323] on button "Save" at bounding box center [463, 322] width 26 height 15
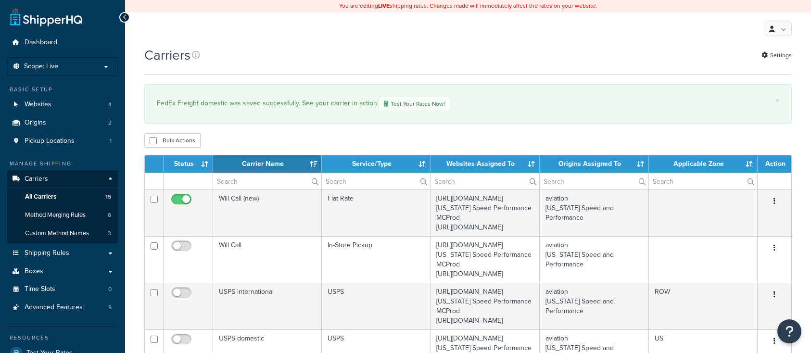
select select "15"
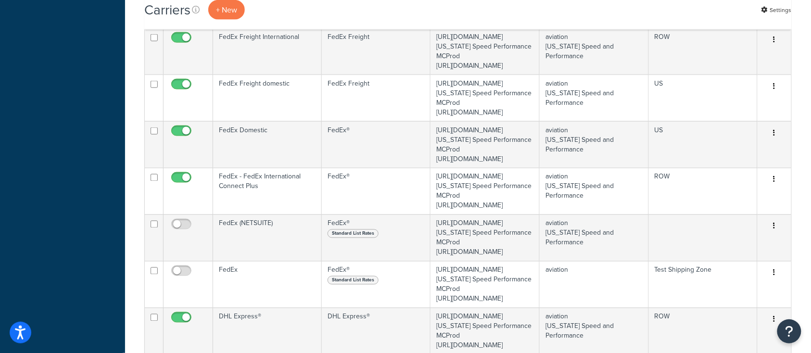
scroll to position [449, 0]
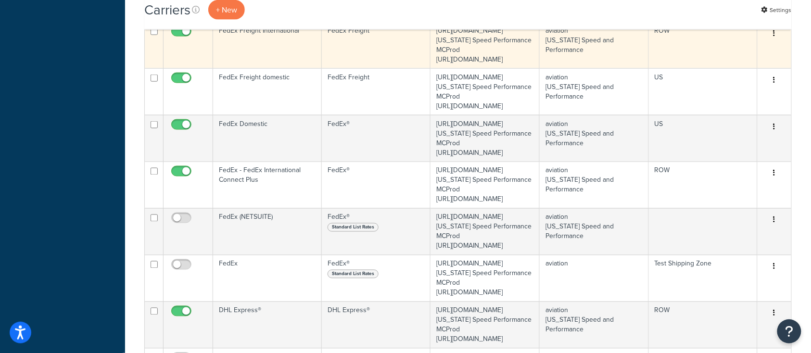
click at [237, 68] on td "FedEx Freight International" at bounding box center [267, 45] width 109 height 47
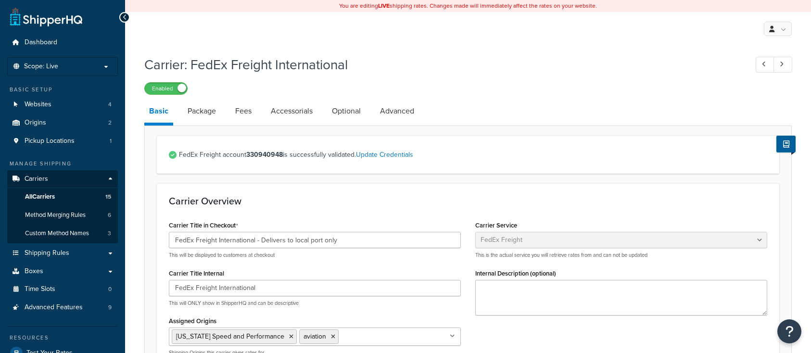
select select "fedExFreight"
click at [341, 110] on link "Optional" at bounding box center [346, 111] width 38 height 23
select select "55"
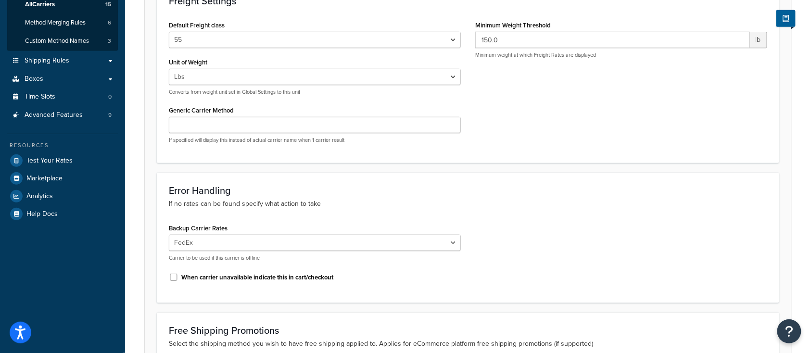
scroll to position [256, 0]
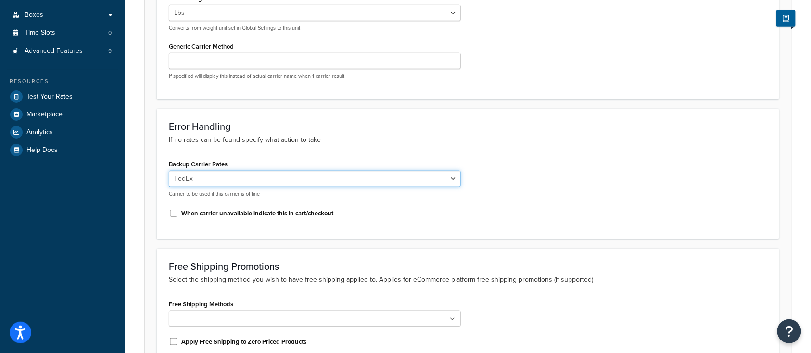
click at [300, 183] on select "None USPS domestic FedEx Domestic UPS® domestic FedEx Freight domestic USPS int…" at bounding box center [315, 179] width 292 height 16
select select "156655"
click at [169, 171] on select "None USPS domestic FedEx Domestic UPS® domestic FedEx Freight domestic USPS int…" at bounding box center [315, 179] width 292 height 16
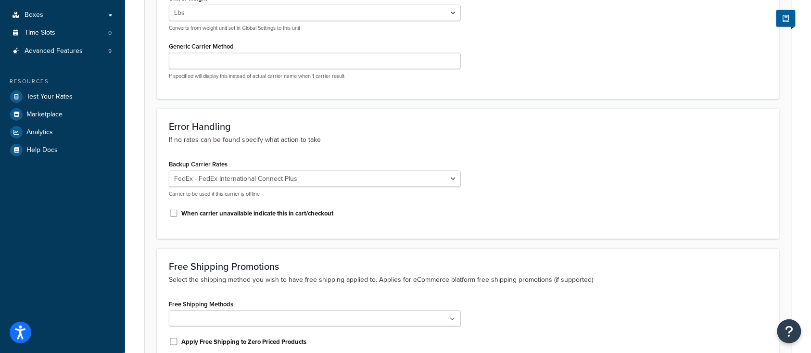
click at [523, 157] on div "Error Handling If no rates can be found specify what action to take Backup Carr…" at bounding box center [468, 174] width 622 height 130
click at [285, 155] on div "Error Handling If no rates can be found specify what action to take Backup Carr…" at bounding box center [468, 174] width 622 height 130
click at [255, 214] on label "When carrier unavailable indicate this in cart/checkout" at bounding box center [257, 213] width 152 height 9
click at [178, 214] on input "When carrier unavailable indicate this in cart/checkout" at bounding box center [174, 213] width 10 height 7
checkbox input "true"
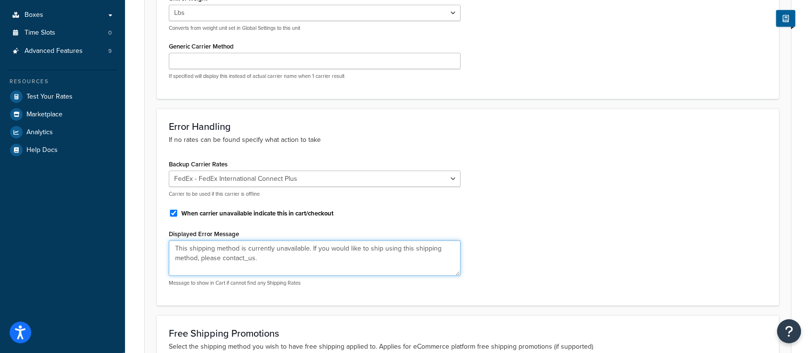
click at [261, 259] on textarea "This shipping method is currently unavailable. If you would like to ship using …" at bounding box center [315, 258] width 292 height 36
click at [234, 260] on textarea "This shipping method is currently unavailable. If you would like to ship using …" at bounding box center [315, 258] width 292 height 36
click at [267, 256] on textarea "This shipping method is currently unavailable. If you would like to ship using …" at bounding box center [315, 258] width 292 height 36
paste textarea "512-863-0900"
click at [533, 217] on div "Backup Carrier Rates None USPS domestic FedEx Domestic UPS® domestic FedEx Frei…" at bounding box center [468, 225] width 613 height 137
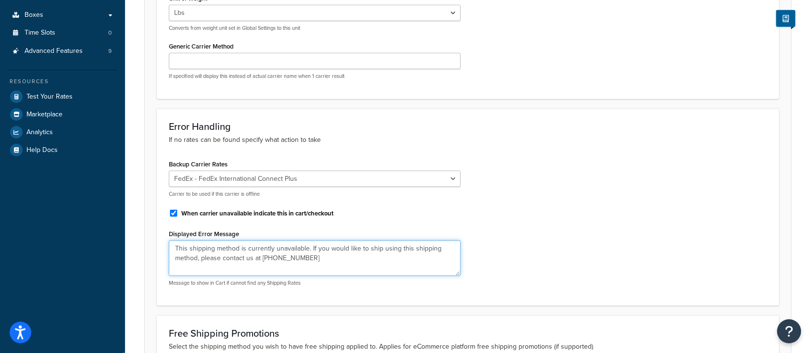
click at [229, 258] on textarea "This shipping method is currently unavailable. If you would like to ship using …" at bounding box center [315, 258] width 292 height 36
click at [226, 259] on textarea "This shipping method is currently unavailable. If you would like to ship using …" at bounding box center [315, 258] width 292 height 36
type textarea "This shipping method is currently unavailable. If you would like to ship using …"
click at [636, 213] on div "Backup Carrier Rates None USPS domestic FedEx Domestic UPS® domestic FedEx Frei…" at bounding box center [468, 225] width 613 height 137
click at [387, 196] on p "Carrier to be used if this carrier is offline" at bounding box center [315, 193] width 292 height 7
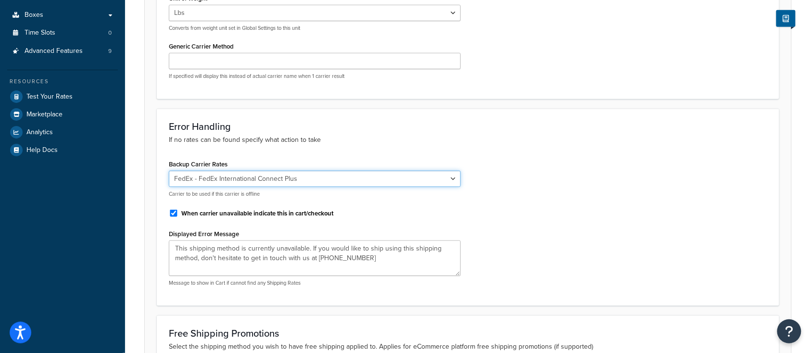
click at [313, 179] on select "None USPS domestic FedEx Domestic UPS® domestic FedEx Freight domestic USPS int…" at bounding box center [315, 179] width 292 height 16
click at [169, 171] on select "None USPS domestic FedEx Domestic UPS® domestic FedEx Freight domestic USPS int…" at bounding box center [315, 179] width 292 height 16
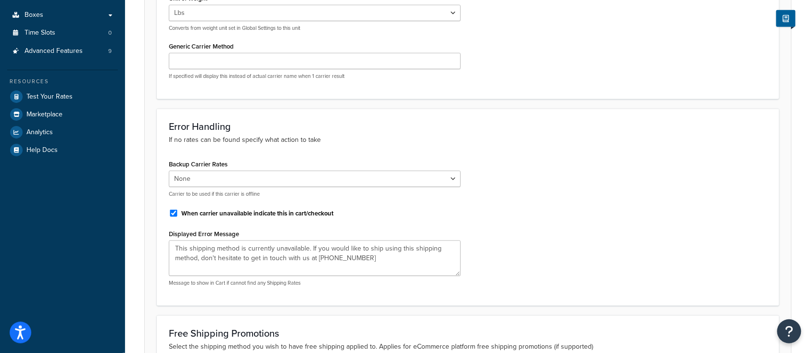
click at [619, 231] on div "Backup Carrier Rates None USPS domestic FedEx Domestic UPS® domestic FedEx Frei…" at bounding box center [468, 225] width 613 height 137
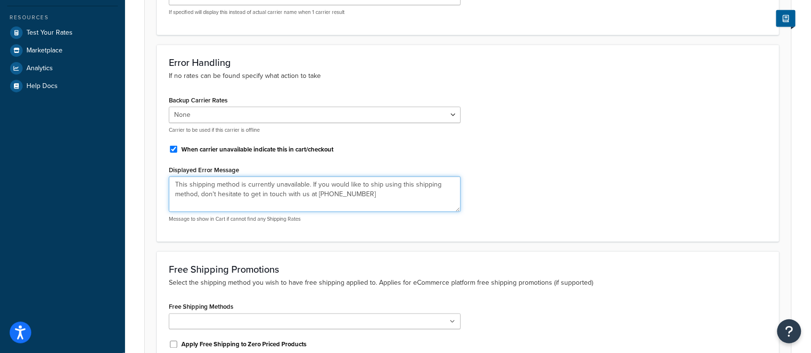
drag, startPoint x: 359, startPoint y: 192, endPoint x: 150, endPoint y: 183, distance: 208.9
click at [150, 183] on form "These settings are not required. Freight Settings Default Freight class 50 55 6…" at bounding box center [468, 108] width 646 height 604
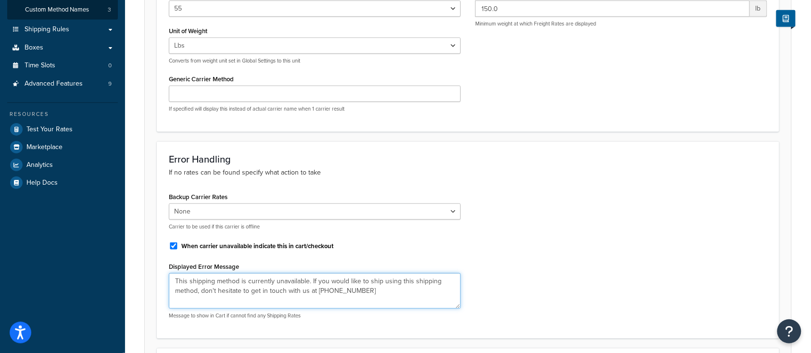
scroll to position [256, 0]
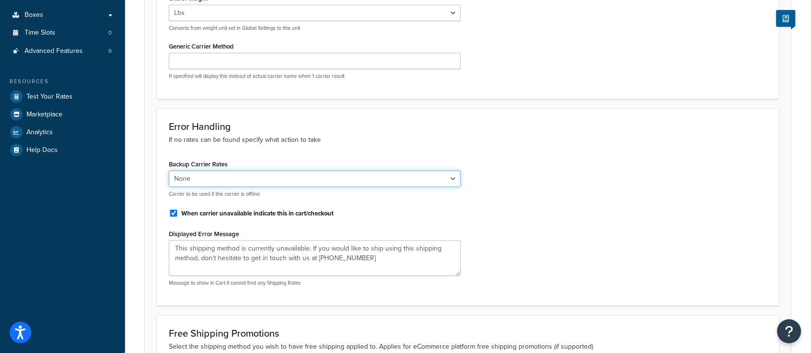
click at [269, 183] on select "None USPS domestic FedEx Domestic UPS® domestic FedEx Freight domestic USPS int…" at bounding box center [315, 179] width 292 height 16
click at [169, 171] on select "None USPS domestic FedEx Domestic UPS® domestic FedEx Freight domestic USPS int…" at bounding box center [315, 179] width 292 height 16
click at [269, 178] on select "None USPS domestic FedEx Domestic UPS® domestic FedEx Freight domestic USPS int…" at bounding box center [315, 179] width 292 height 16
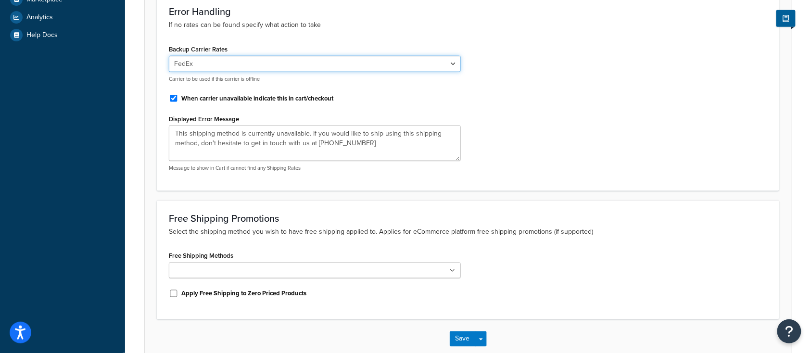
scroll to position [385, 0]
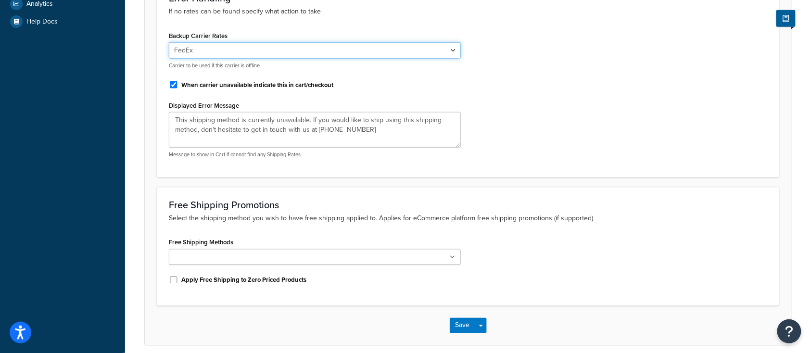
click at [214, 56] on select "None USPS domestic FedEx Domestic UPS® domestic FedEx Freight domestic USPS int…" at bounding box center [315, 50] width 292 height 16
select select "0"
click at [169, 43] on select "None USPS domestic FedEx Domestic UPS® domestic FedEx Freight domestic USPS int…" at bounding box center [315, 50] width 292 height 16
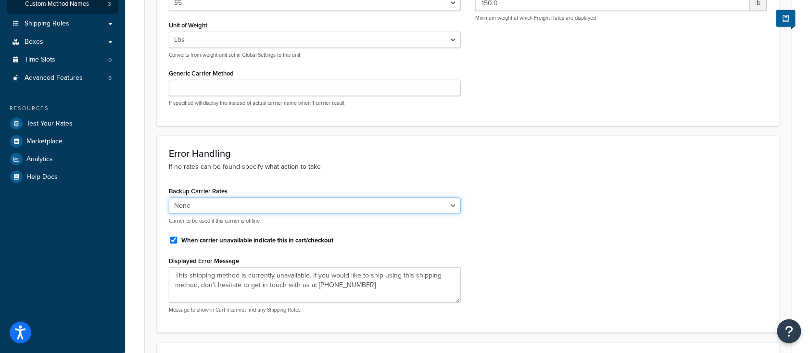
scroll to position [192, 0]
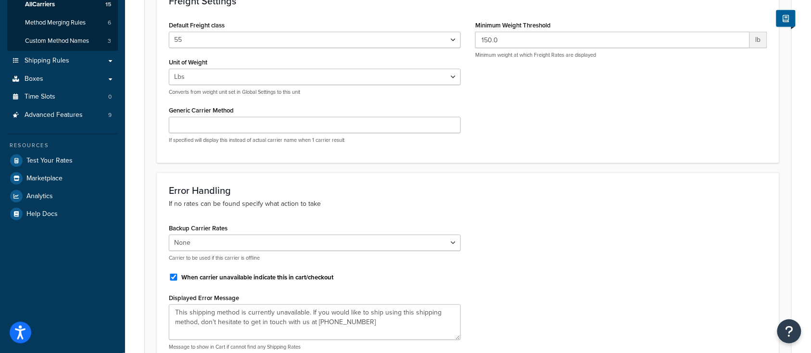
click at [219, 260] on p "Carrier to be used if this carrier is offline" at bounding box center [315, 257] width 292 height 7
click at [188, 227] on label "Backup Carrier Rates" at bounding box center [198, 228] width 59 height 7
click at [188, 235] on select "None USPS domestic FedEx Domestic UPS® domestic FedEx Freight domestic USPS int…" at bounding box center [315, 243] width 292 height 16
drag, startPoint x: 234, startPoint y: 229, endPoint x: 165, endPoint y: 233, distance: 68.4
click at [165, 233] on div "Backup Carrier Rates None USPS domestic FedEx Domestic UPS® domestic FedEx Frei…" at bounding box center [315, 289] width 306 height 137
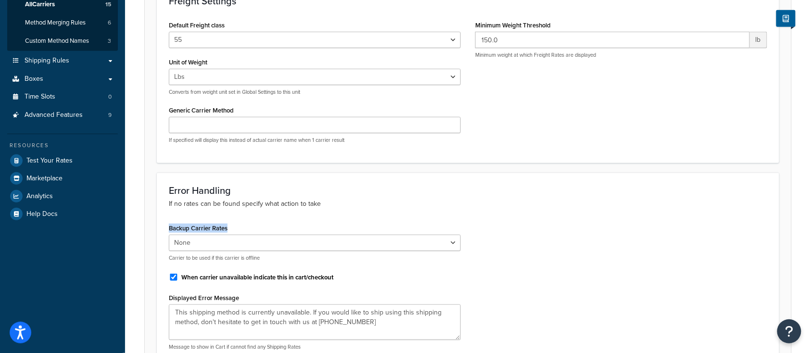
copy label "Backup Carrier Rates"
click at [438, 206] on p "If no rates can be found specify what action to take" at bounding box center [468, 204] width 598 height 11
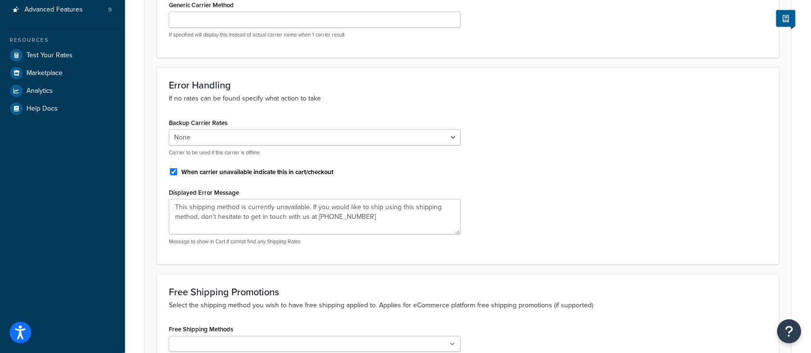
scroll to position [320, 0]
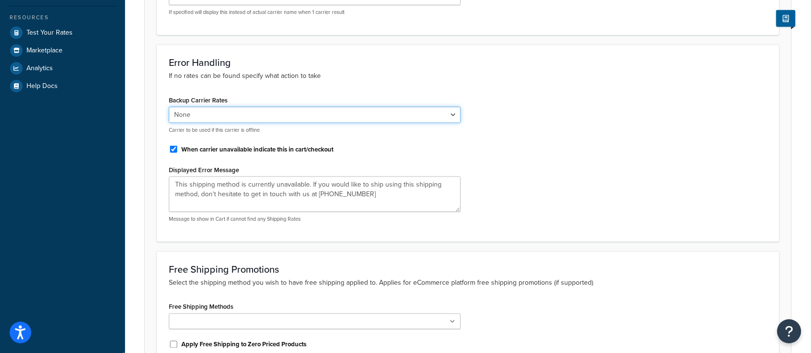
click at [287, 122] on select "None USPS domestic FedEx Domestic UPS® domestic FedEx Freight domestic USPS int…" at bounding box center [315, 115] width 292 height 16
click at [188, 114] on select "None USPS domestic FedEx Domestic UPS® domestic FedEx Freight domestic USPS int…" at bounding box center [315, 115] width 292 height 16
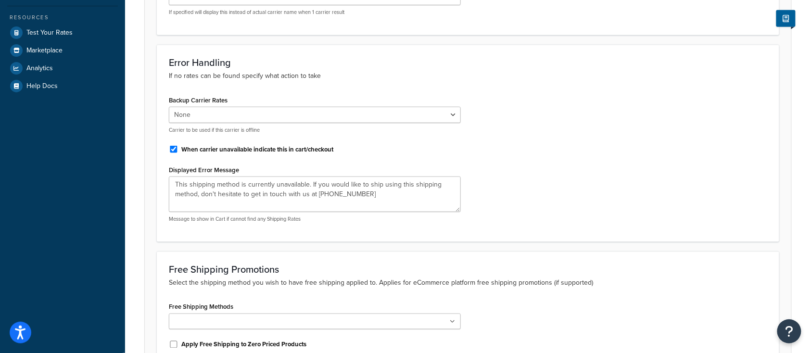
click at [564, 137] on div "Backup Carrier Rates None USPS domestic FedEx Domestic UPS® domestic FedEx Frei…" at bounding box center [468, 161] width 613 height 137
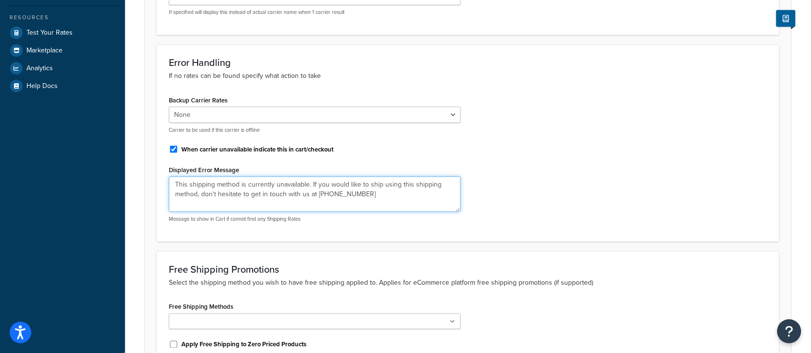
click at [383, 193] on textarea "This shipping method is currently unavailable. If you would like to ship using …" at bounding box center [315, 194] width 292 height 36
click at [409, 186] on textarea "This shipping method is currently unavailable. If you would like to ship using …" at bounding box center [315, 194] width 292 height 36
drag, startPoint x: 310, startPoint y: 185, endPoint x: 316, endPoint y: 201, distance: 17.1
click at [316, 201] on textarea "This shipping method is currently unavailable. If you would like to ship using …" at bounding box center [315, 194] width 292 height 36
click at [268, 202] on textarea "This shipping method is currently unavailable. Please contact us at 512-863-0900" at bounding box center [315, 194] width 292 height 36
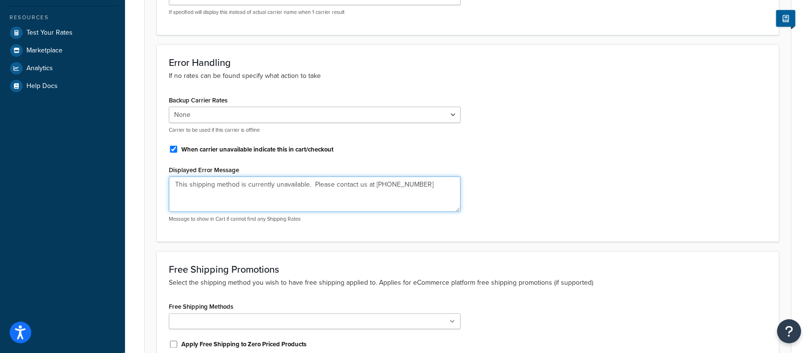
click at [435, 180] on textarea "This shipping method is currently unavailable. Please contact us at 512-863-0900" at bounding box center [315, 194] width 292 height 36
click at [346, 204] on textarea "This shipping method is currently unavailable. Please contact us at 512-863-090…" at bounding box center [315, 194] width 292 height 36
click at [354, 183] on textarea "This shipping method is currently unavailable. Please contact us at 512-863-090…" at bounding box center [315, 194] width 292 height 36
click at [358, 185] on textarea "This shipping method is currently unavailable. Please contact us at 512-863-090…" at bounding box center [315, 194] width 292 height 36
click at [408, 185] on textarea "This shipping method is currently unavailable. Please contact Texas- Speed and …" at bounding box center [315, 194] width 292 height 36
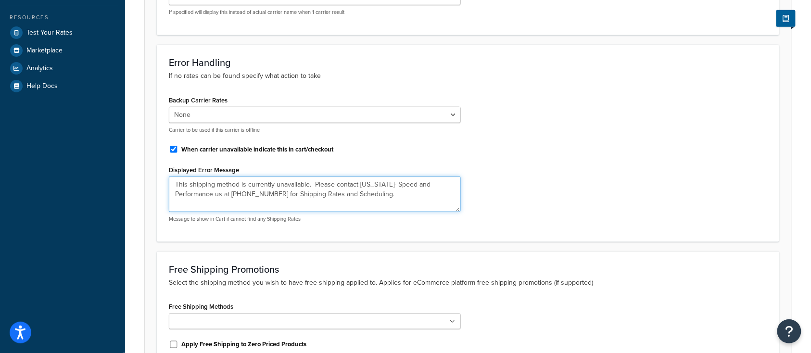
drag, startPoint x: 370, startPoint y: 190, endPoint x: 325, endPoint y: 196, distance: 45.2
click at [370, 190] on textarea "This shipping method is currently unavailable. Please contact Texas- Speed and …" at bounding box center [315, 194] width 292 height 36
click at [180, 195] on textarea "This shipping method is currently unavailable. Please contact Texas- Speed and …" at bounding box center [315, 194] width 292 height 36
click at [347, 205] on textarea "This shipping method is currently unavailable. Please contact Texas- Speed and …" at bounding box center [315, 194] width 292 height 36
drag, startPoint x: 340, startPoint y: 193, endPoint x: 158, endPoint y: 181, distance: 182.7
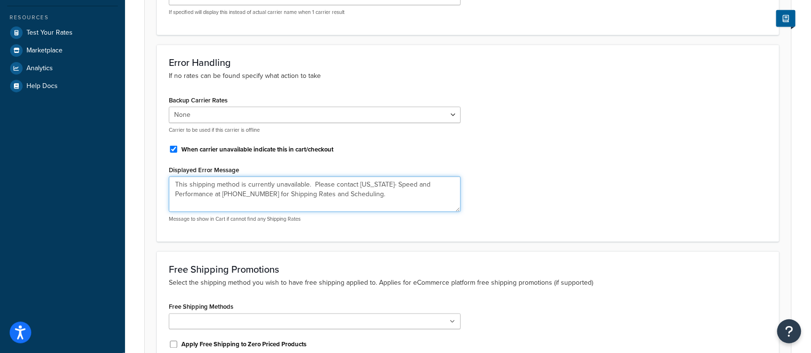
click at [158, 181] on div "Error Handling If no rates can be found specify what action to take Backup Carr…" at bounding box center [468, 143] width 622 height 197
type textarea "This shipping method is currently unavailable. Please contact Texas- Speed and …"
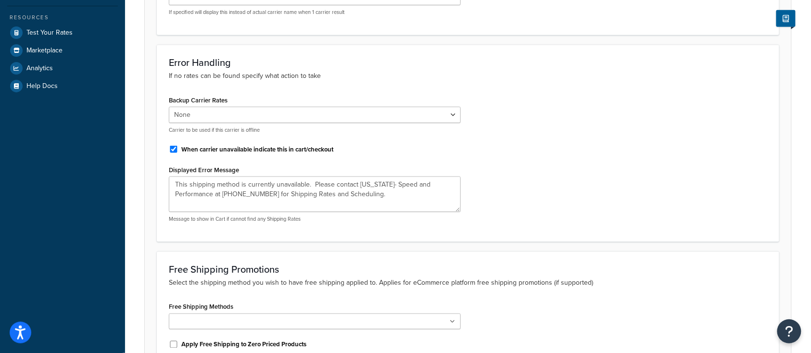
click at [568, 179] on div "Backup Carrier Rates None USPS domestic FedEx Domestic UPS® domestic FedEx Frei…" at bounding box center [468, 161] width 613 height 137
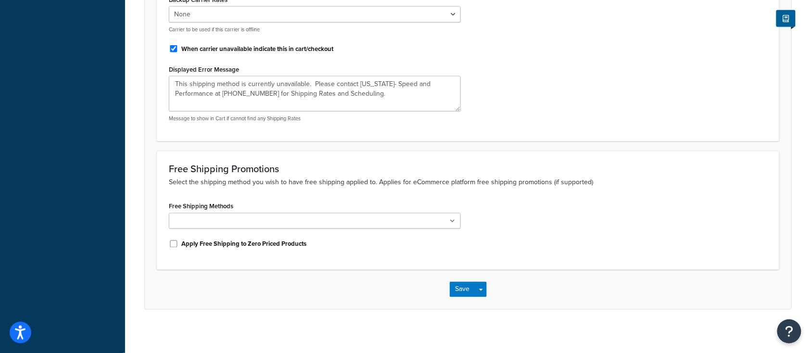
scroll to position [425, 0]
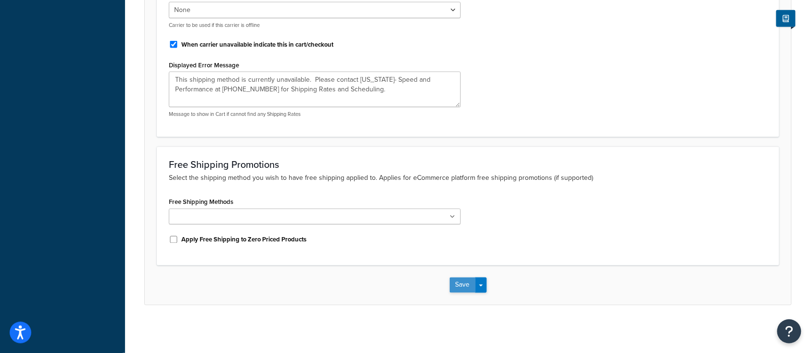
click at [462, 288] on button "Save" at bounding box center [463, 284] width 26 height 15
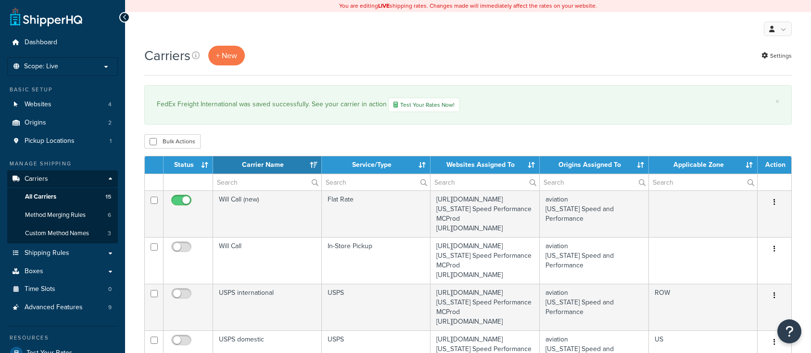
select select "15"
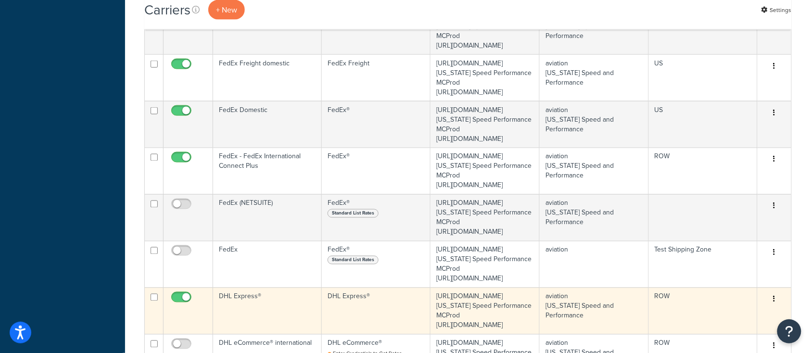
scroll to position [449, 0]
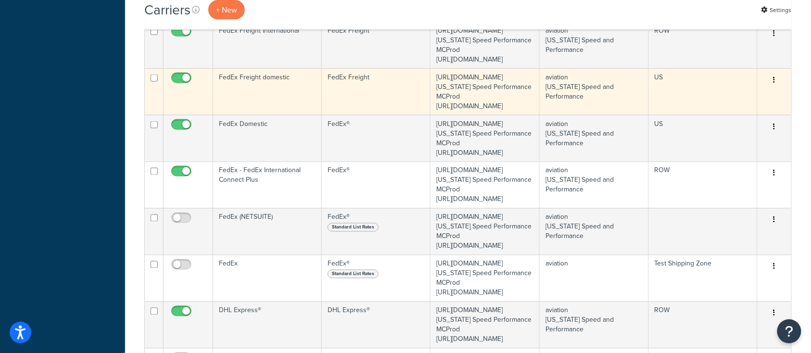
click at [271, 115] on td "FedEx Freight domestic" at bounding box center [267, 91] width 109 height 47
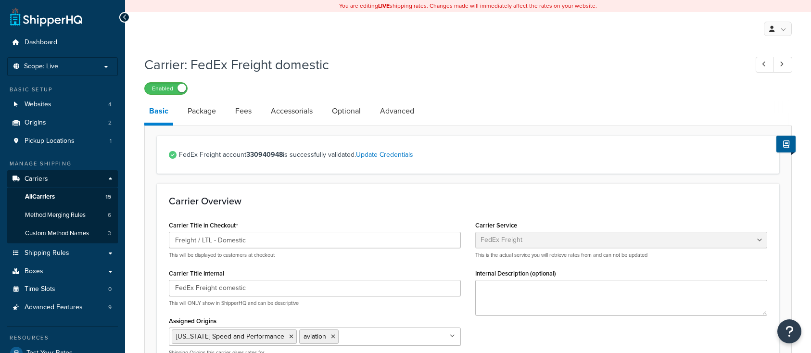
select select "fedExFreight"
click at [353, 113] on link "Optional" at bounding box center [346, 111] width 38 height 23
select select "55"
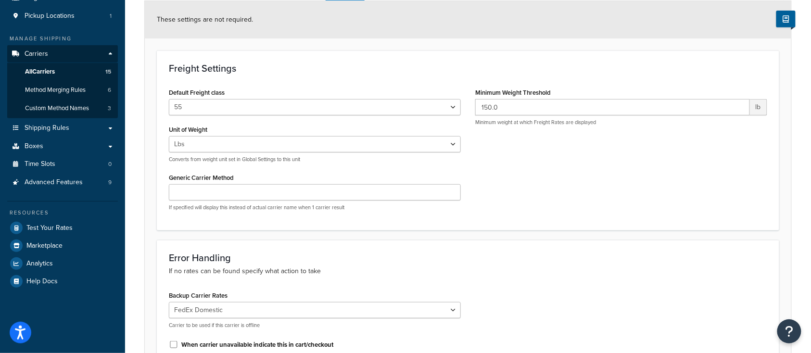
scroll to position [358, 0]
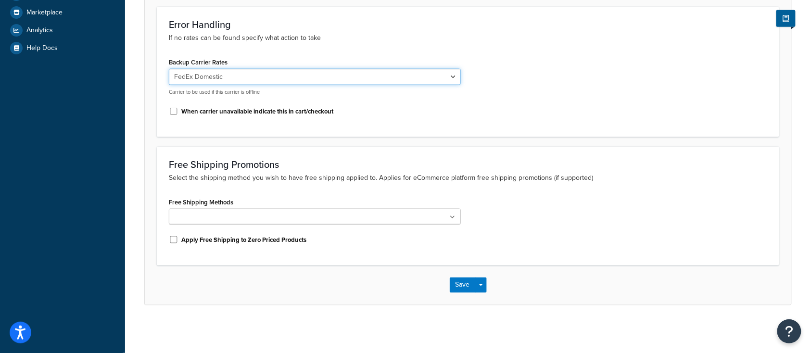
click at [223, 69] on select "None USPS domestic FedEx Domestic UPS® domestic USPS international UPS® interna…" at bounding box center [315, 77] width 292 height 16
select select "0"
click at [169, 69] on select "None USPS domestic FedEx Domestic UPS® domestic USPS international UPS® interna…" at bounding box center [315, 77] width 292 height 16
click at [170, 111] on input "When carrier unavailable indicate this in cart/checkout" at bounding box center [174, 111] width 10 height 7
checkbox input "true"
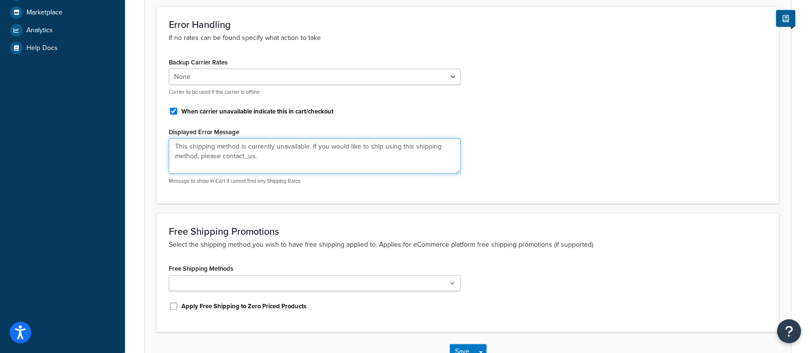
drag, startPoint x: 224, startPoint y: 158, endPoint x: 159, endPoint y: 131, distance: 70.1
click at [159, 131] on div "Error Handling If no rates can be found specify what action to take Backup Carr…" at bounding box center [468, 105] width 622 height 197
paste textarea "This shipping method is currently unavailable. Please contact [US_STATE]- Speed…"
type textarea "This shipping method is currently unavailable. Please contact [US_STATE]- Speed…"
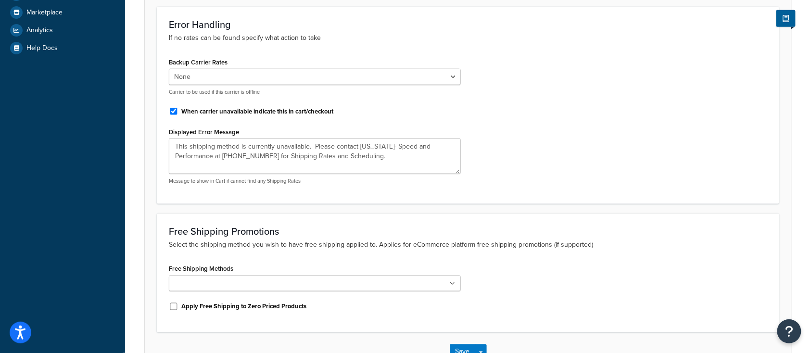
click at [570, 135] on div "Backup Carrier Rates None USPS domestic FedEx Domestic UPS® domestic USPS inter…" at bounding box center [468, 123] width 613 height 137
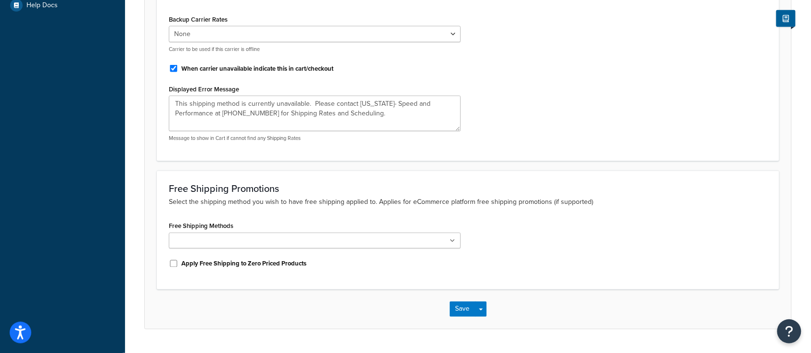
scroll to position [425, 0]
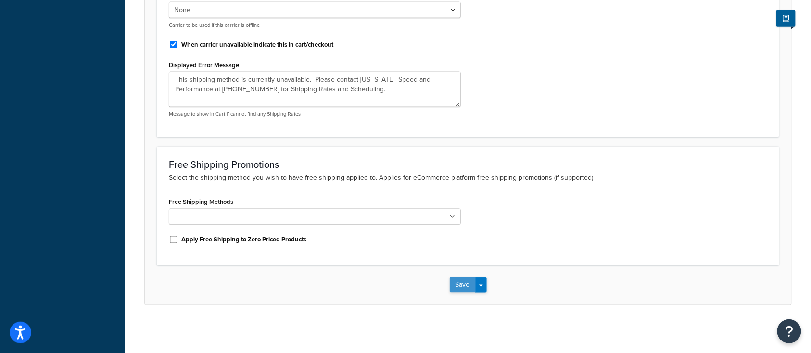
click at [458, 289] on button "Save" at bounding box center [463, 284] width 26 height 15
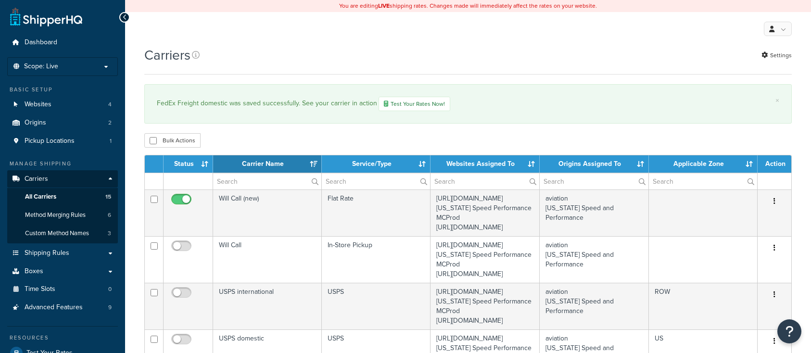
select select "15"
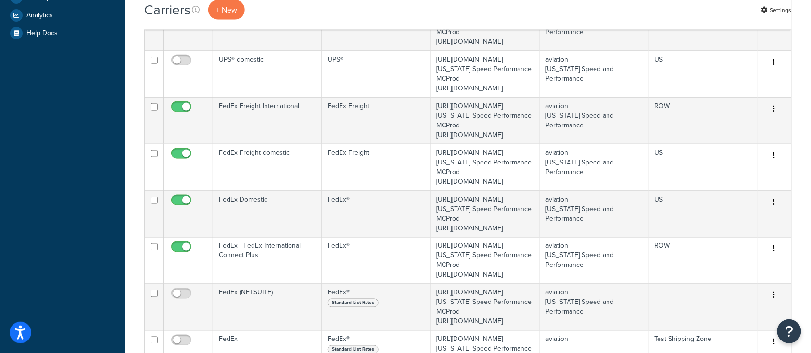
scroll to position [449, 0]
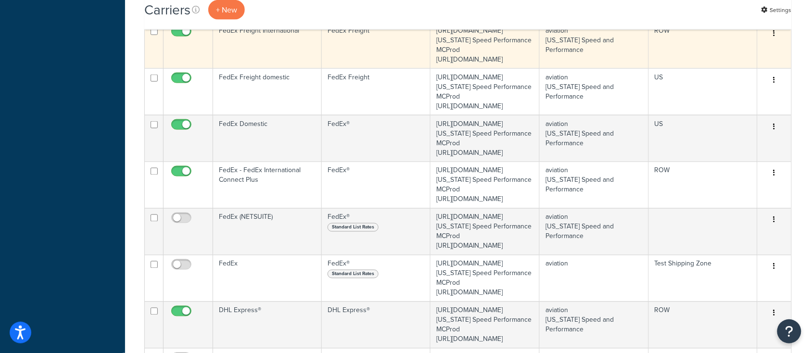
click at [263, 68] on td "FedEx Freight International" at bounding box center [267, 45] width 109 height 47
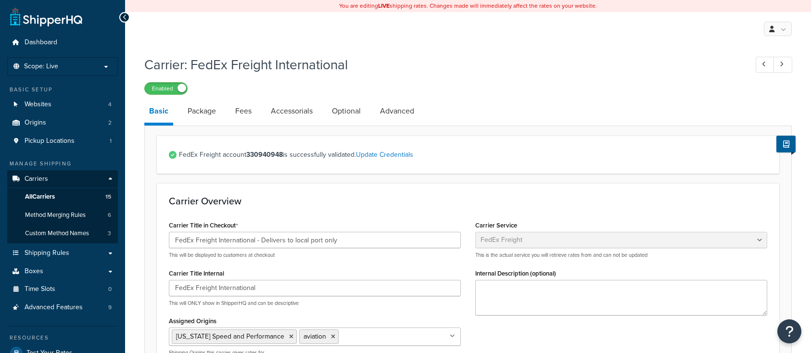
select select "fedExFreight"
click at [348, 113] on link "Optional" at bounding box center [346, 111] width 38 height 23
select select "55"
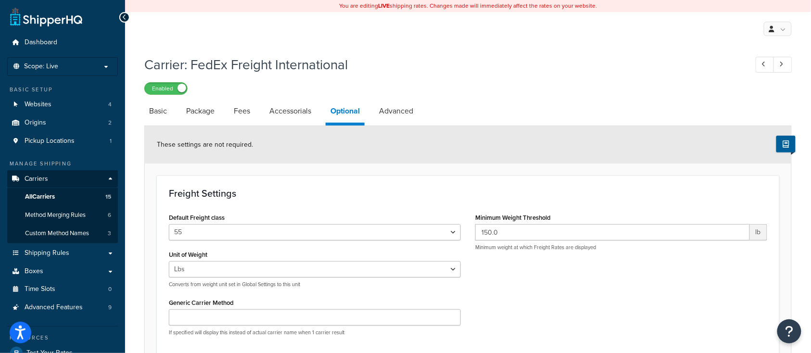
click at [374, 120] on li "Optional" at bounding box center [350, 113] width 49 height 26
click at [389, 115] on link "Advanced" at bounding box center [396, 111] width 44 height 23
select select "false"
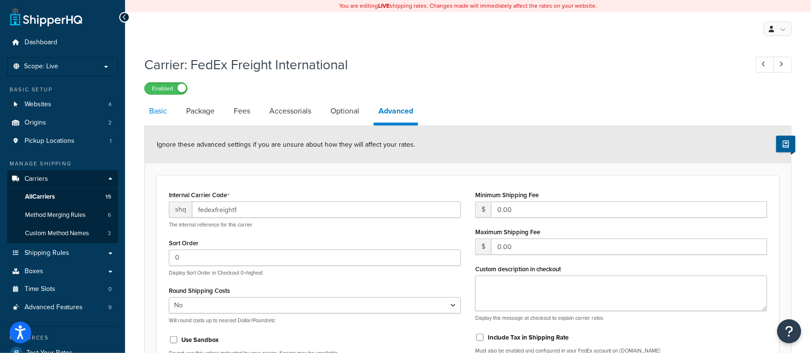
click at [155, 111] on link "Basic" at bounding box center [157, 111] width 27 height 23
select select "fedExFreight"
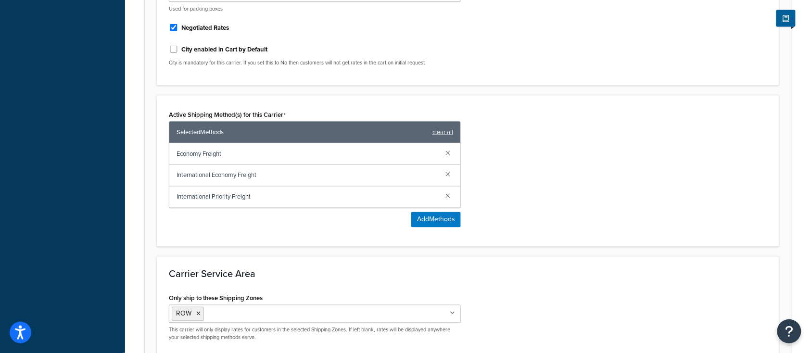
scroll to position [544, 0]
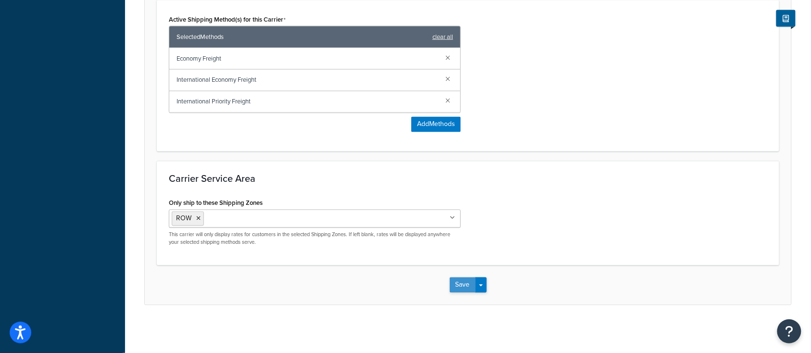
click at [464, 285] on button "Save" at bounding box center [463, 284] width 26 height 15
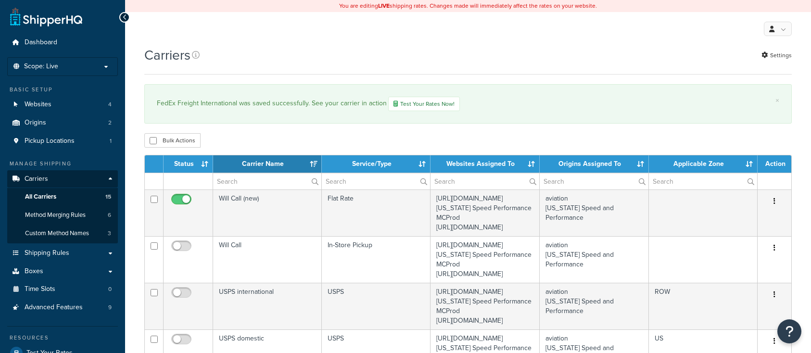
select select "15"
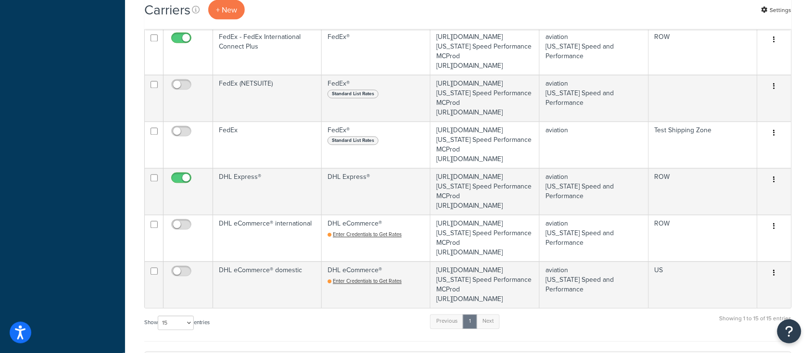
scroll to position [641, 0]
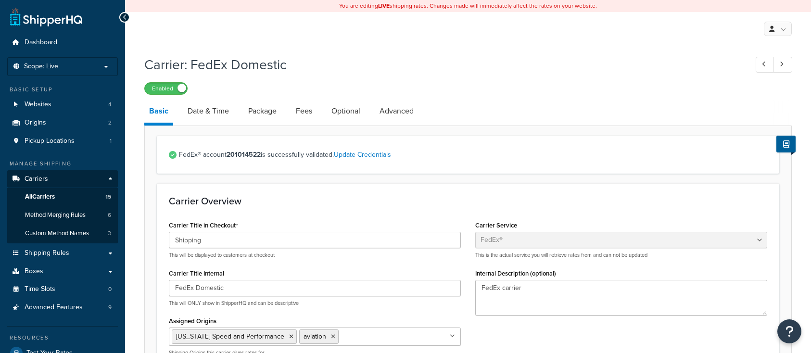
select select "fedEx"
select select "REGULAR_PICKUP"
select select "YOUR_PACKAGING"
click at [347, 113] on link "Optional" at bounding box center [346, 111] width 38 height 23
select select "residential"
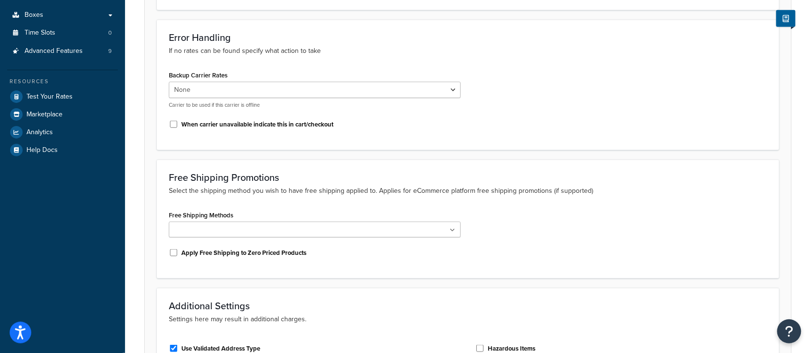
scroll to position [320, 0]
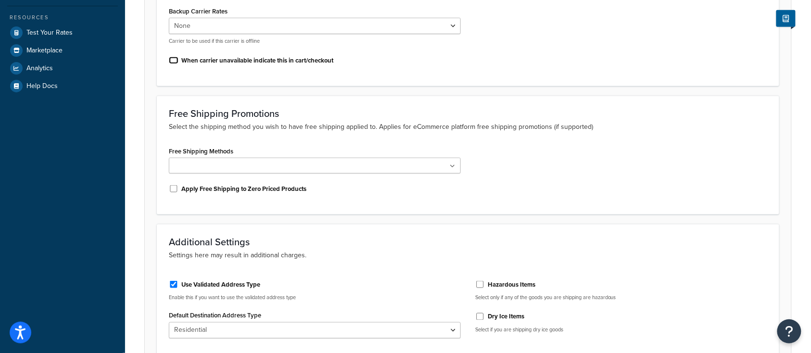
click at [173, 57] on input "When carrier unavailable indicate this in cart/checkout" at bounding box center [174, 60] width 10 height 7
checkbox input "true"
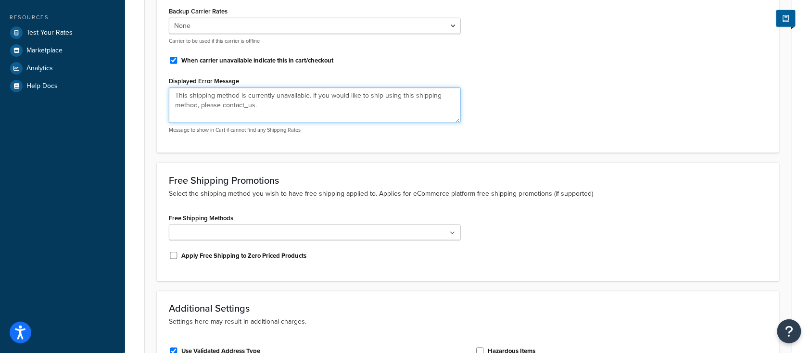
drag, startPoint x: 189, startPoint y: 105, endPoint x: 149, endPoint y: 89, distance: 43.4
click at [149, 89] on form "These settings are not required. Restrictions Show this Carrier even when over …" at bounding box center [468, 135] width 646 height 658
paste textarea "Please contact Texas- Speed and Performance at 512-863-0900 for Shipping Rates …"
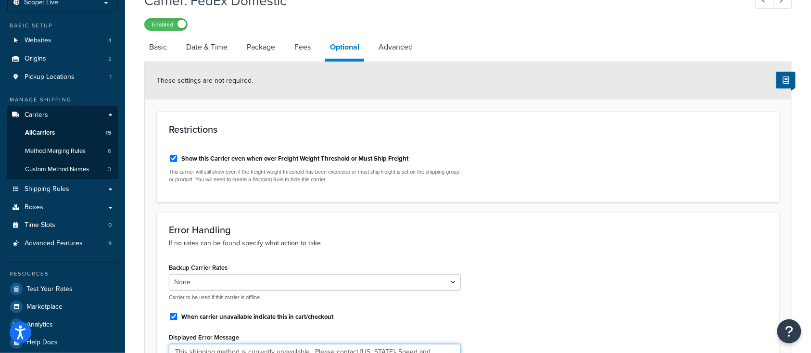
scroll to position [479, 0]
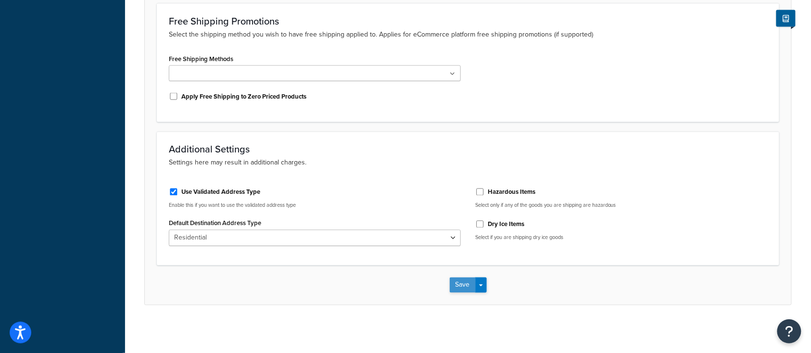
type textarea "This shipping method is currently unavailable. Please contact Texas- Speed and …"
click at [458, 286] on button "Save" at bounding box center [463, 284] width 26 height 15
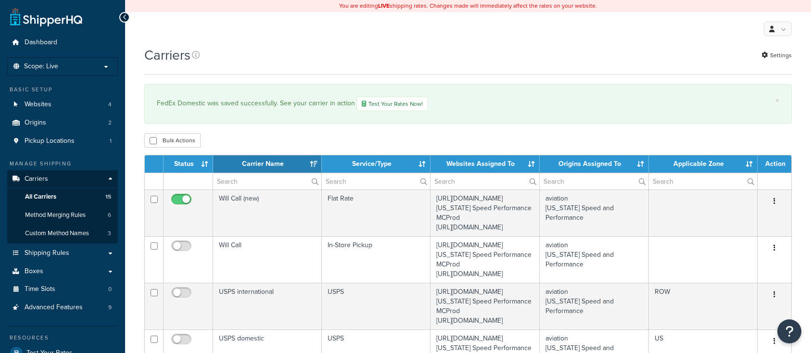
select select "15"
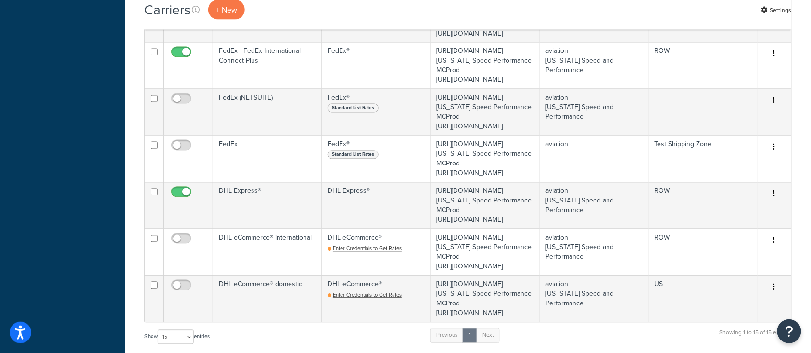
scroll to position [577, 0]
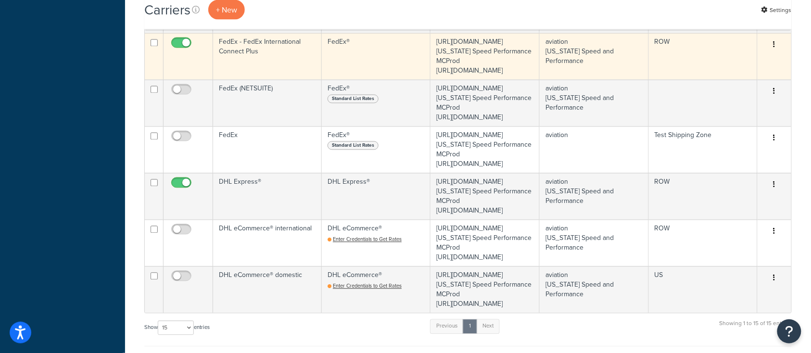
click at [272, 80] on td "FedEx - FedEx International Connect Plus" at bounding box center [267, 56] width 109 height 47
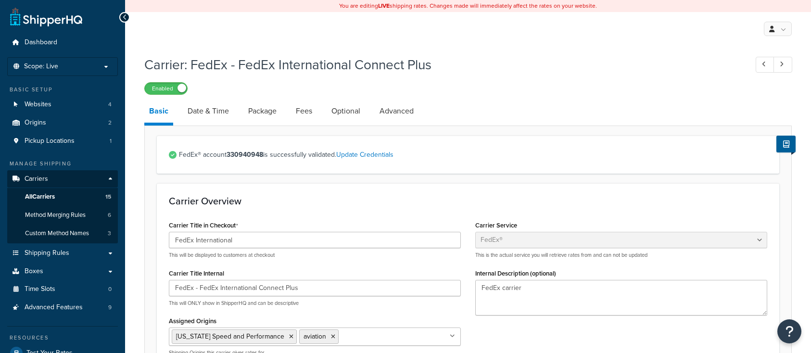
select select "fedEx"
select select "REGULAR_PICKUP"
select select "YOUR_PACKAGING"
click at [344, 100] on link "Optional" at bounding box center [346, 111] width 38 height 23
select select "residential"
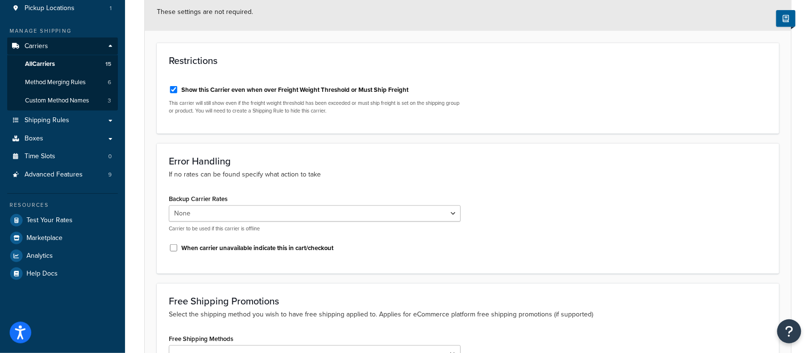
scroll to position [320, 0]
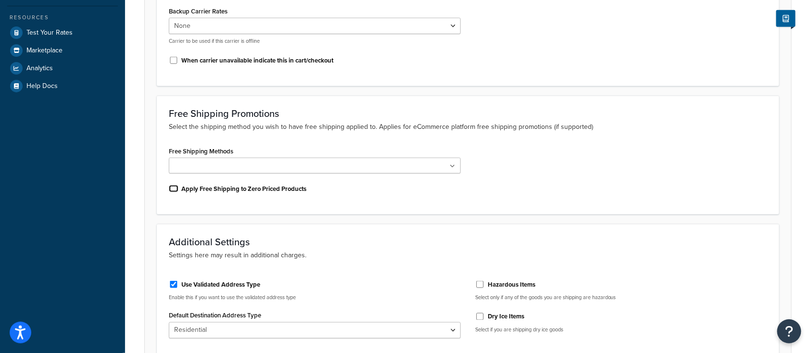
click at [174, 190] on input "Apply Free Shipping to Zero Priced Products" at bounding box center [174, 188] width 10 height 7
click at [174, 188] on input "Apply Free Shipping to Zero Priced Products" at bounding box center [174, 188] width 10 height 7
checkbox input "false"
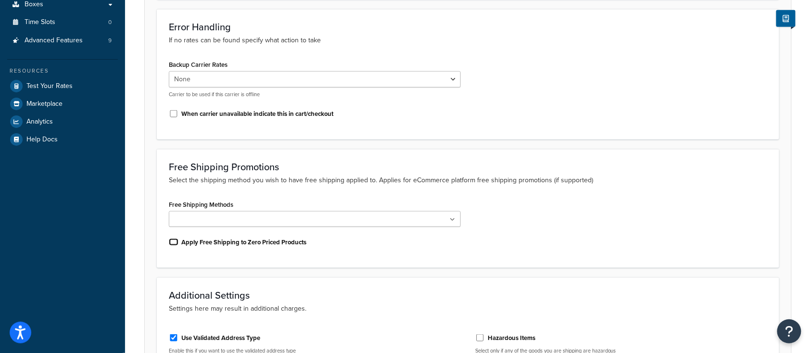
scroll to position [256, 0]
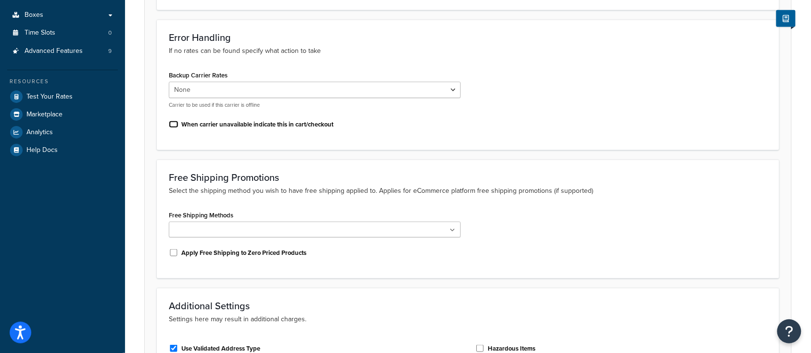
click at [173, 124] on input "When carrier unavailable indicate this in cart/checkout" at bounding box center [174, 124] width 10 height 7
checkbox input "true"
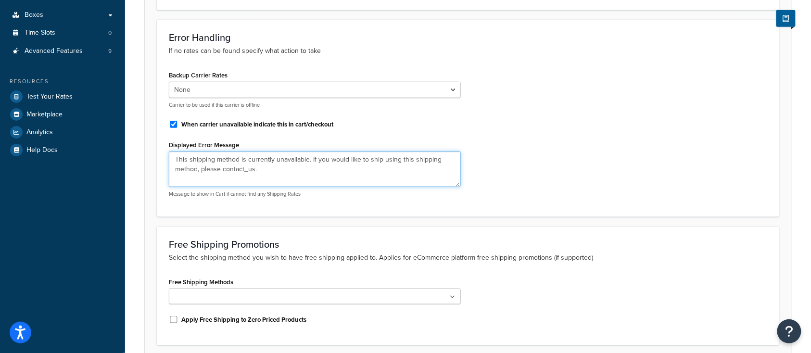
drag, startPoint x: 280, startPoint y: 168, endPoint x: 163, endPoint y: 151, distance: 118.1
click at [163, 151] on div "Backup Carrier Rates None USPS domestic FedEx Domestic UPS® domestic FedEx Frei…" at bounding box center [315, 136] width 306 height 137
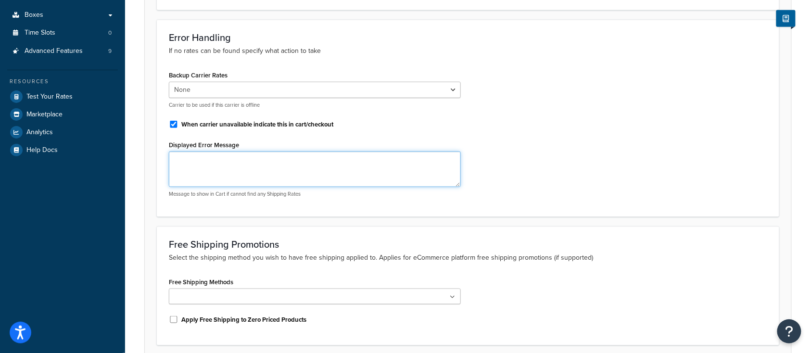
paste textarea "This shipping method is currently unavailable. Please contact [US_STATE]- Speed…"
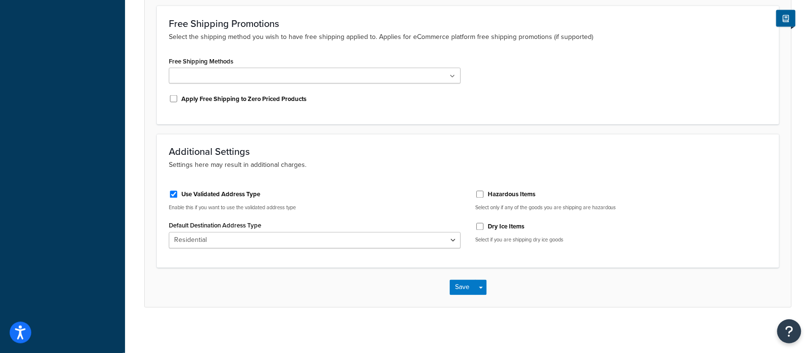
scroll to position [479, 0]
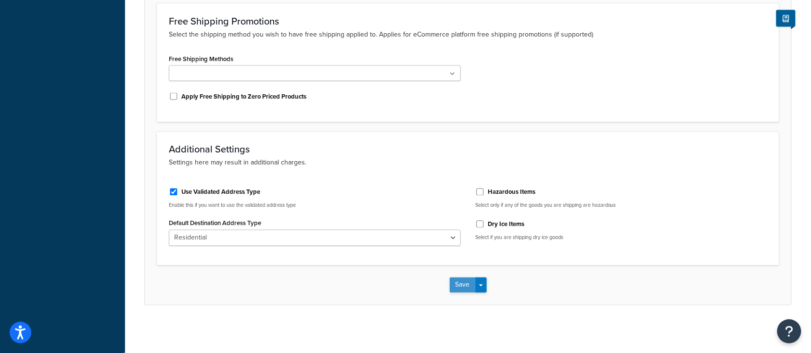
type textarea "This shipping method is currently unavailable. Please contact [US_STATE]- Speed…"
click at [456, 292] on button "Save" at bounding box center [463, 284] width 26 height 15
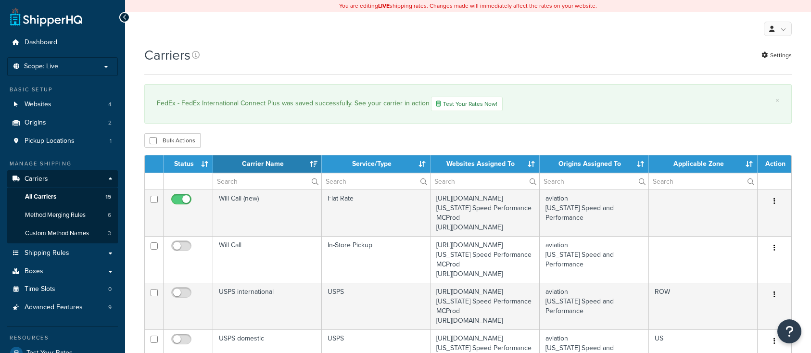
select select "15"
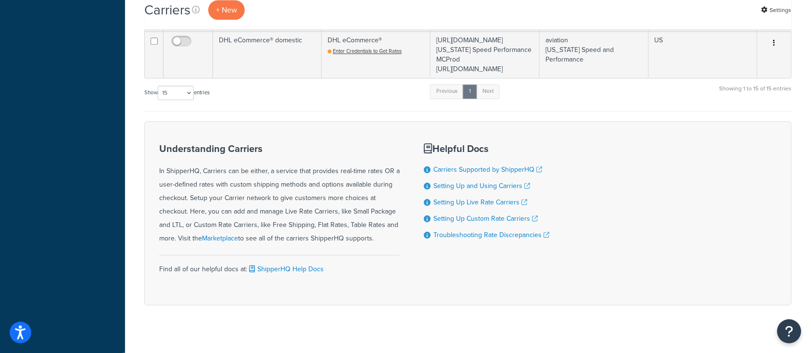
scroll to position [833, 0]
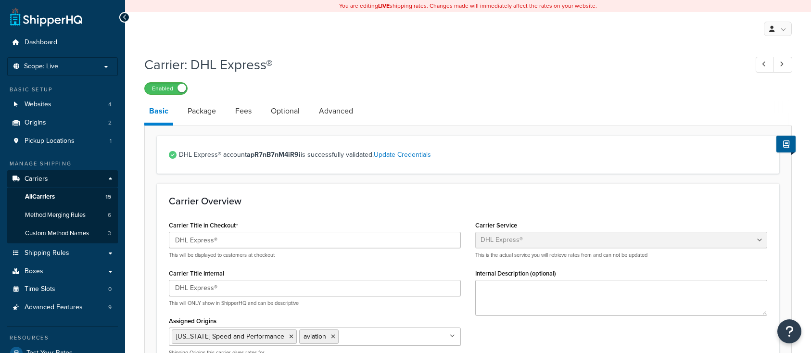
select select "dhl"
click at [286, 106] on link "Optional" at bounding box center [285, 111] width 38 height 23
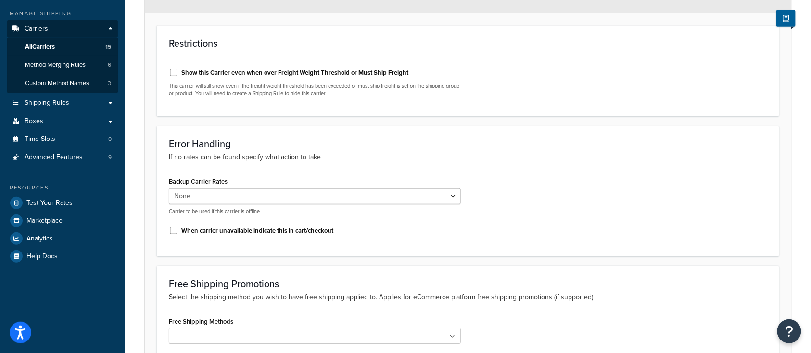
scroll to position [269, 0]
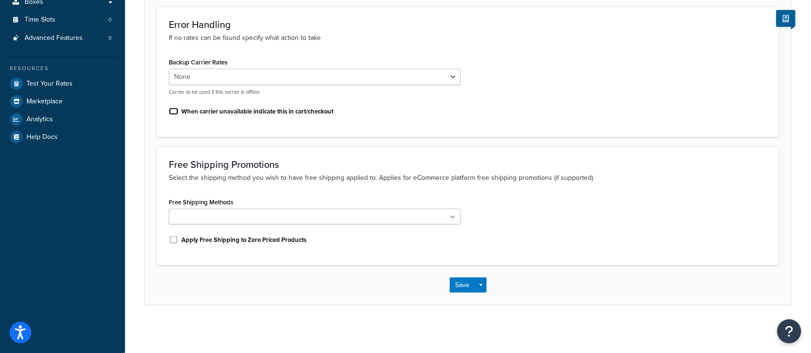
click at [171, 110] on input "When carrier unavailable indicate this in cart/checkout" at bounding box center [174, 111] width 10 height 7
checkbox input "true"
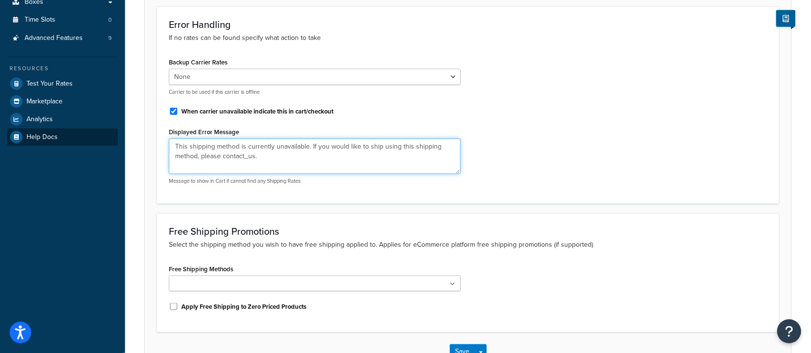
drag, startPoint x: 271, startPoint y: 155, endPoint x: 116, endPoint y: 138, distance: 155.4
click at [116, 138] on div "Dashboard Scope: Live Basic Setup Websites 4 Origins 2 Pickup Locations 1 Manag…" at bounding box center [405, 76] width 811 height 690
paste textarea "This shipping method is currently unavailable. Please contact Texas- Speed and …"
type textarea "This shipping method is currently unavailable. Please contact Texas- Speed and …"
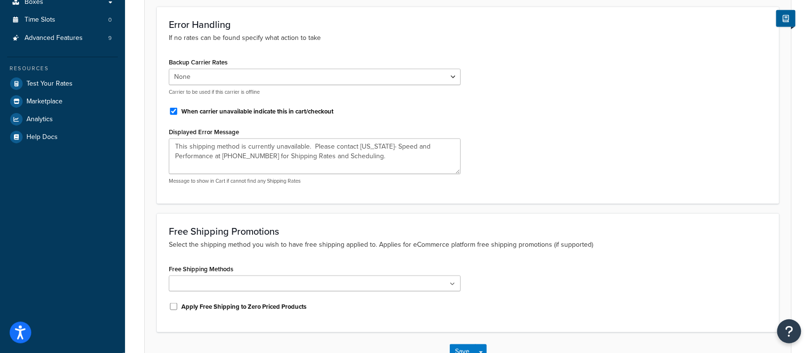
click at [579, 130] on div "Backup Carrier Rates None USPS domestic FedEx Domestic UPS® domestic FedEx Frei…" at bounding box center [468, 123] width 613 height 137
click at [501, 127] on div "Backup Carrier Rates None USPS domestic FedEx Domestic UPS® domestic FedEx Frei…" at bounding box center [468, 123] width 613 height 137
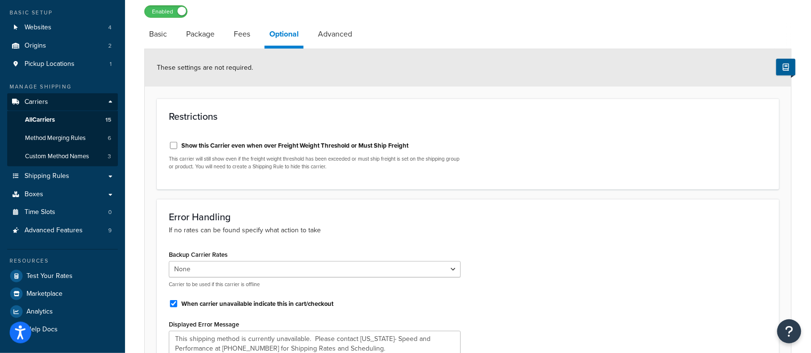
click at [497, 131] on div "Restrictions Show this Carrier even when over Freight Weight Threshold or Must …" at bounding box center [468, 144] width 622 height 91
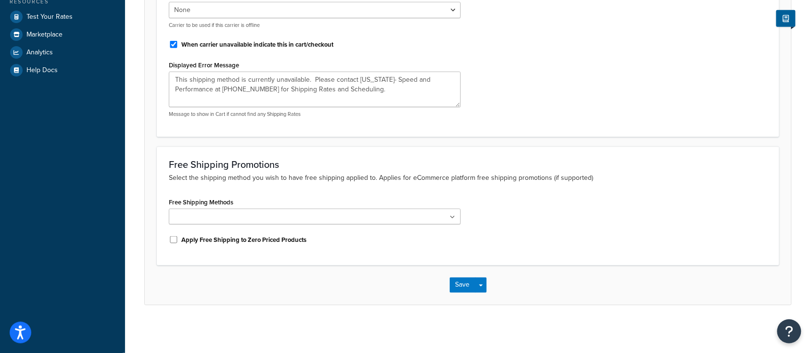
scroll to position [336, 0]
click at [456, 290] on button "Save" at bounding box center [463, 284] width 26 height 15
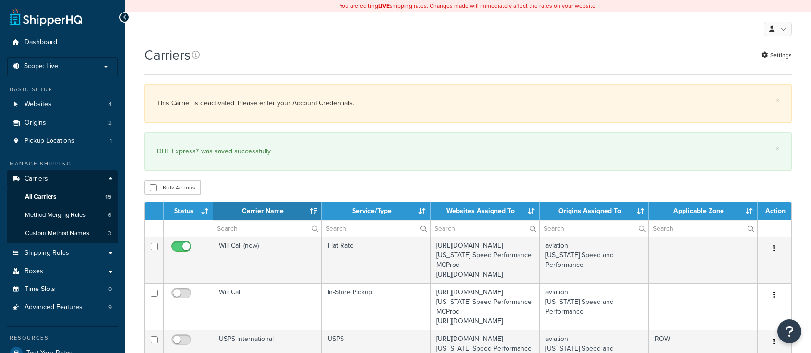
select select "15"
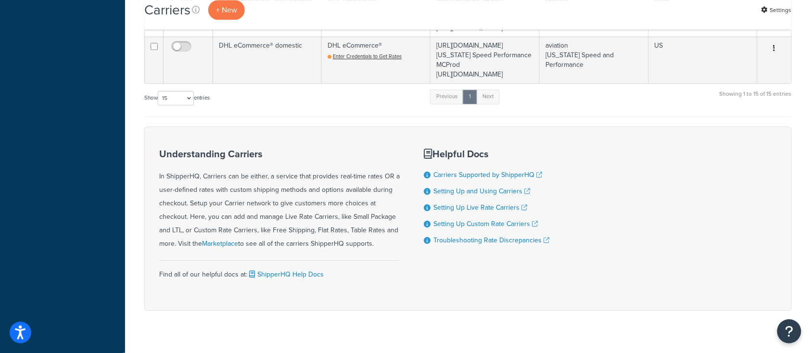
scroll to position [833, 0]
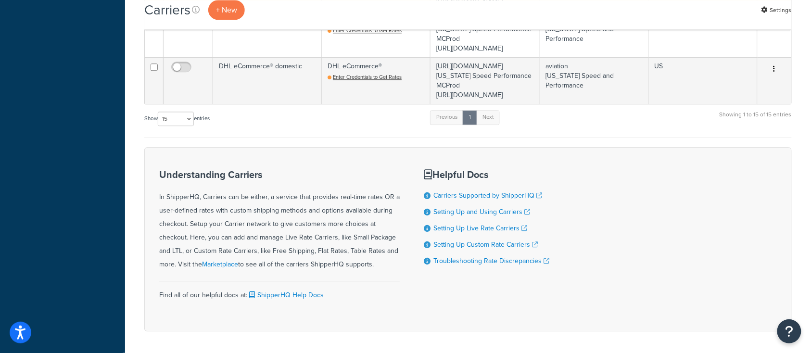
checkbox input "true"
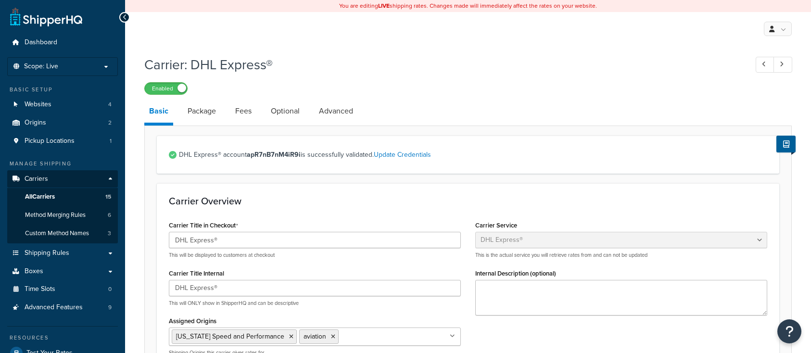
select select "dhl"
click at [287, 113] on link "Optional" at bounding box center [285, 111] width 38 height 23
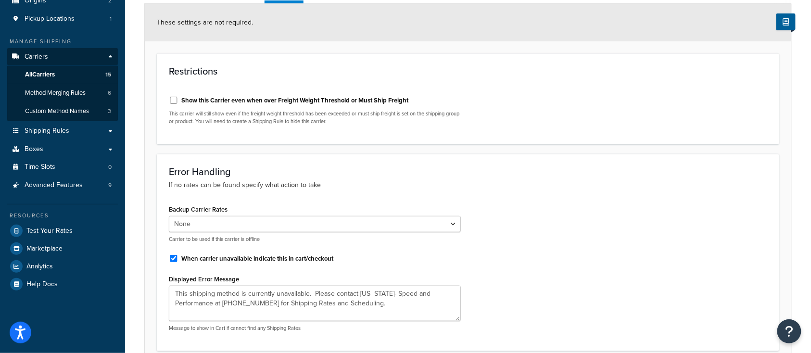
scroll to position [128, 0]
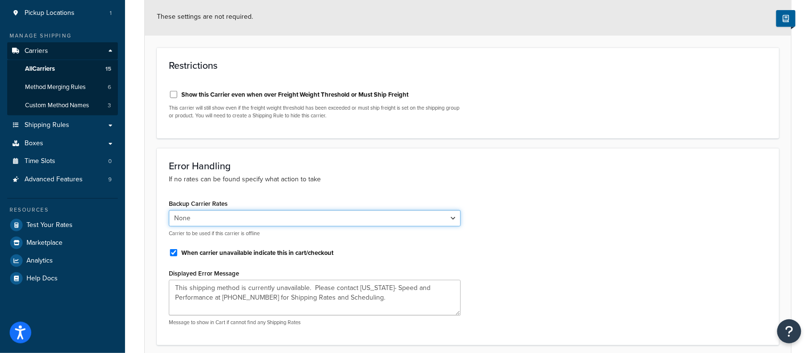
click at [250, 218] on select "None USPS domestic FedEx Domestic UPS® domestic FedEx Freight domestic USPS int…" at bounding box center [315, 218] width 292 height 16
click at [169, 210] on select "None USPS domestic FedEx Domestic UPS® domestic FedEx Freight domestic USPS int…" at bounding box center [315, 218] width 292 height 16
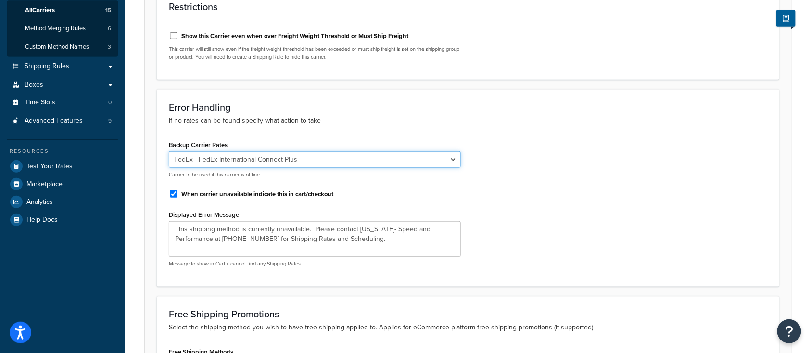
scroll to position [320, 0]
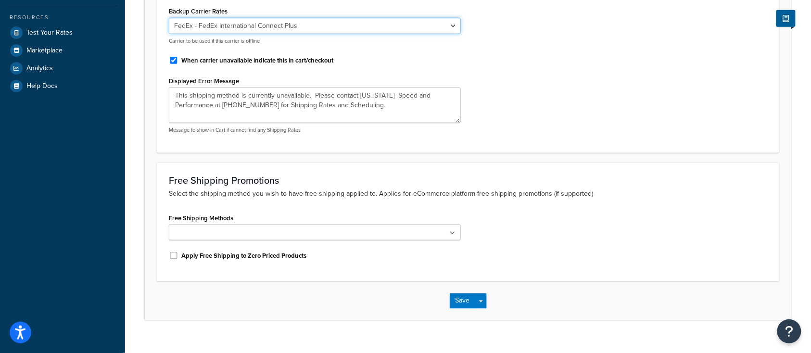
click at [361, 29] on select "None USPS domestic FedEx Domestic UPS® domestic FedEx Freight domestic USPS int…" at bounding box center [315, 26] width 292 height 16
select select "0"
click at [169, 18] on select "None USPS domestic FedEx Domestic UPS® domestic FedEx Freight domestic USPS int…" at bounding box center [315, 26] width 292 height 16
click at [460, 298] on button "Save" at bounding box center [463, 300] width 26 height 15
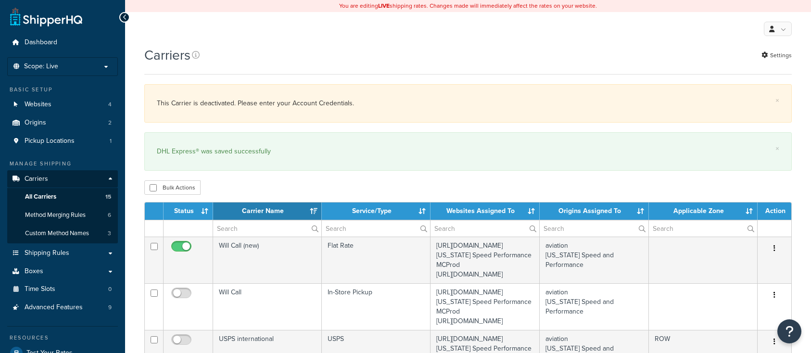
select select "15"
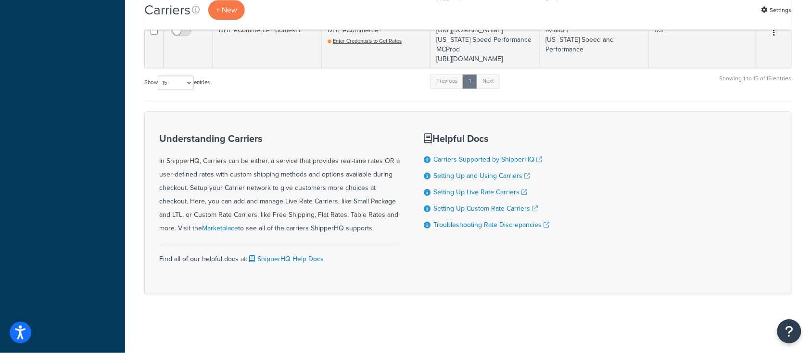
scroll to position [897, 0]
checkbox input "true"
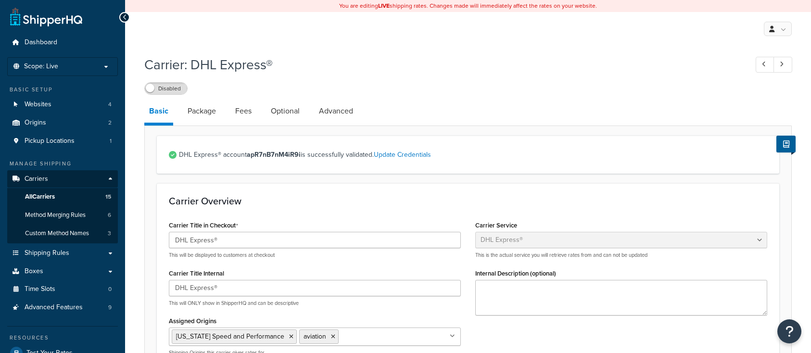
select select "dhl"
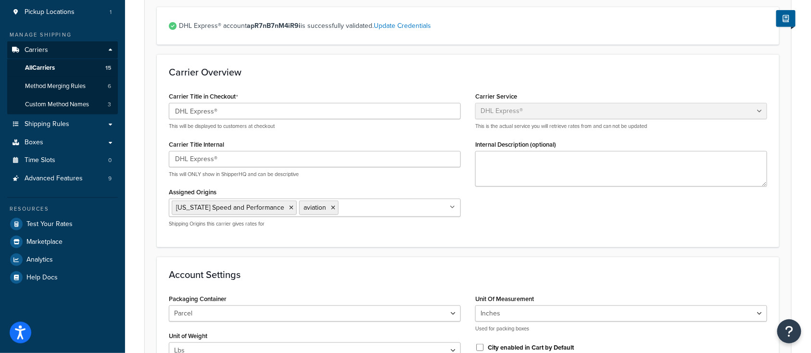
scroll to position [64, 0]
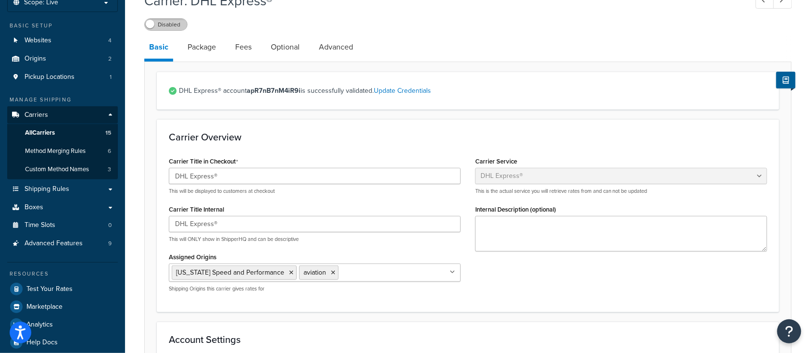
click at [154, 25] on label "Disabled" at bounding box center [166, 25] width 42 height 12
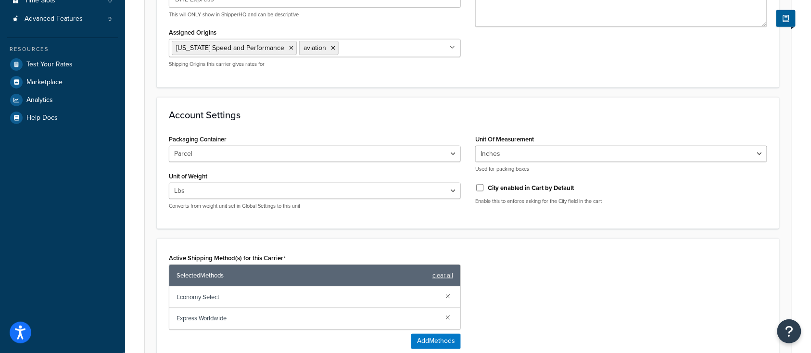
scroll to position [505, 0]
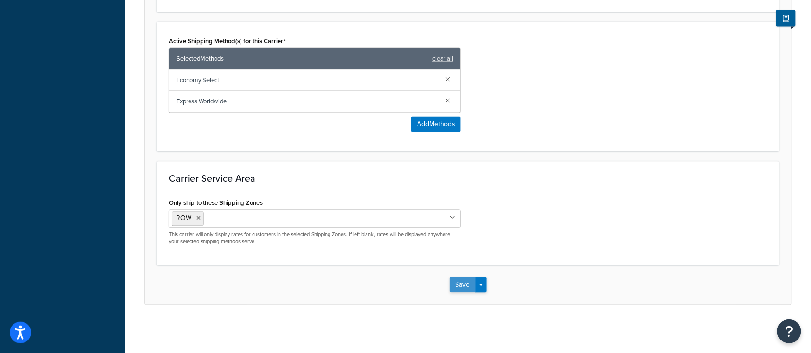
click at [466, 288] on button "Save" at bounding box center [463, 284] width 26 height 15
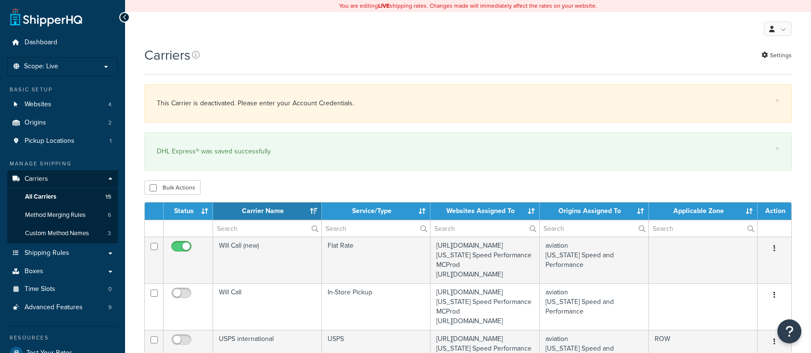
select select "15"
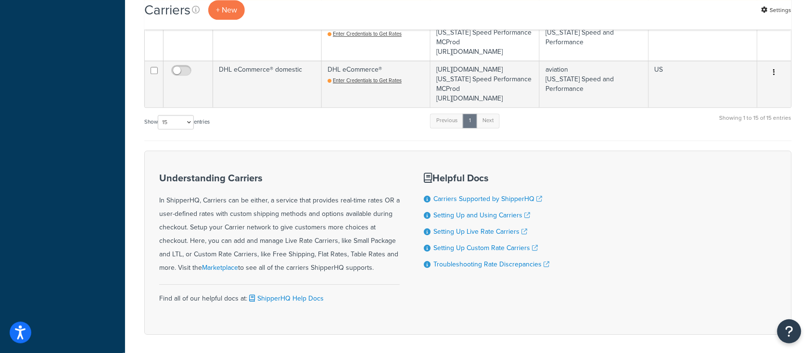
scroll to position [897, 0]
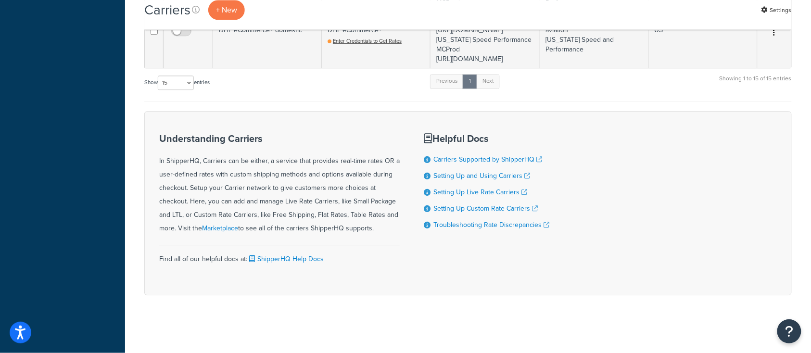
checkbox input "true"
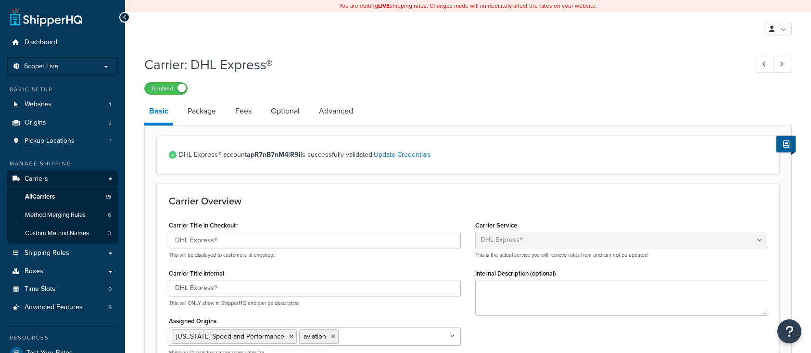
select select "dhl"
click at [286, 115] on link "Optional" at bounding box center [285, 111] width 38 height 23
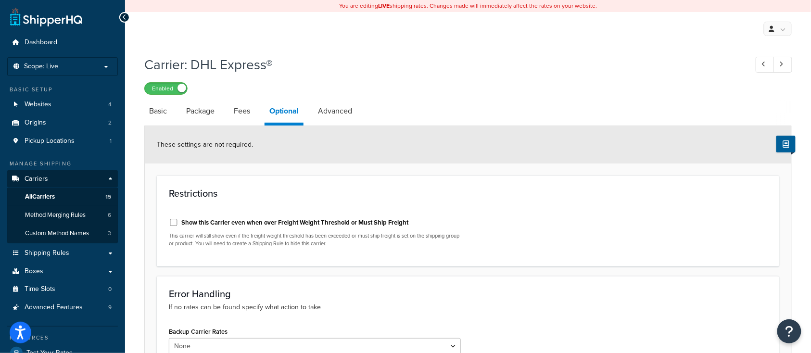
select select "dhl"
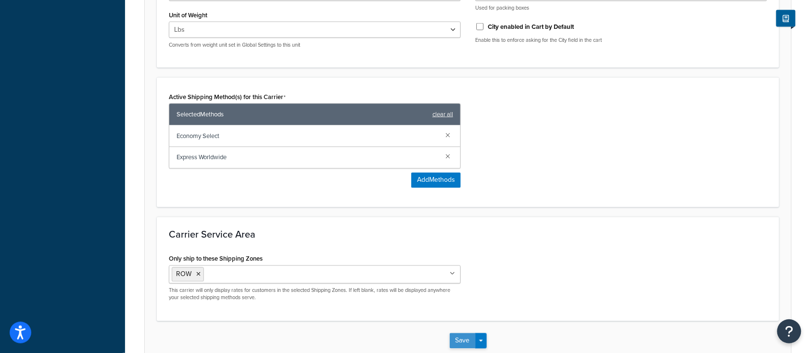
scroll to position [505, 0]
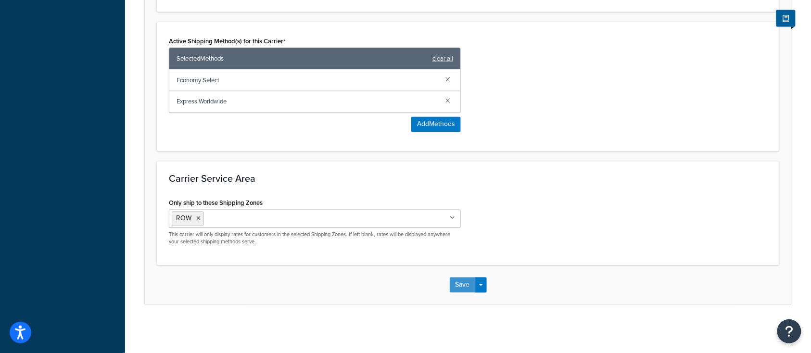
click at [461, 288] on button "Save" at bounding box center [463, 284] width 26 height 15
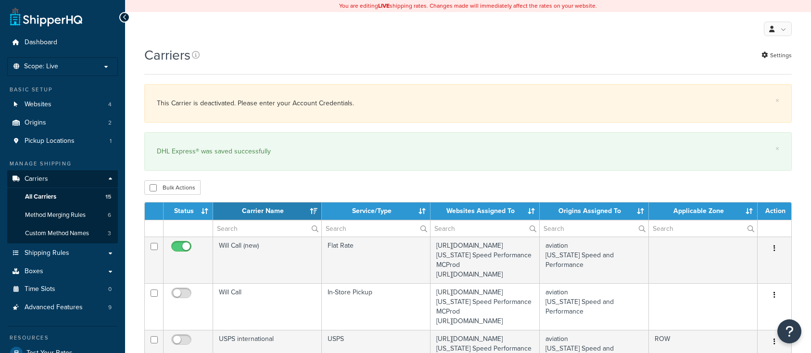
select select "15"
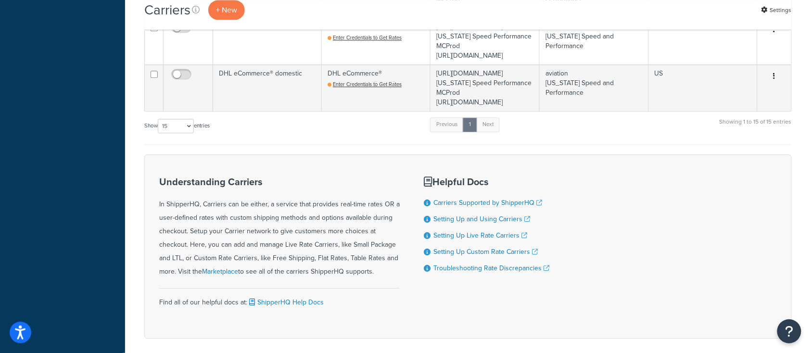
scroll to position [897, 0]
